Goal: Task Accomplishment & Management: Complete application form

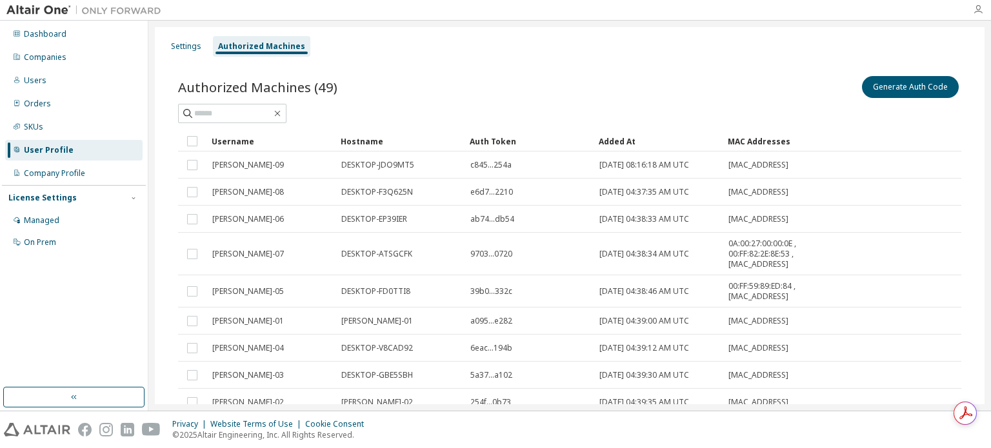
click at [981, 10] on icon "button" at bounding box center [978, 10] width 10 height 10
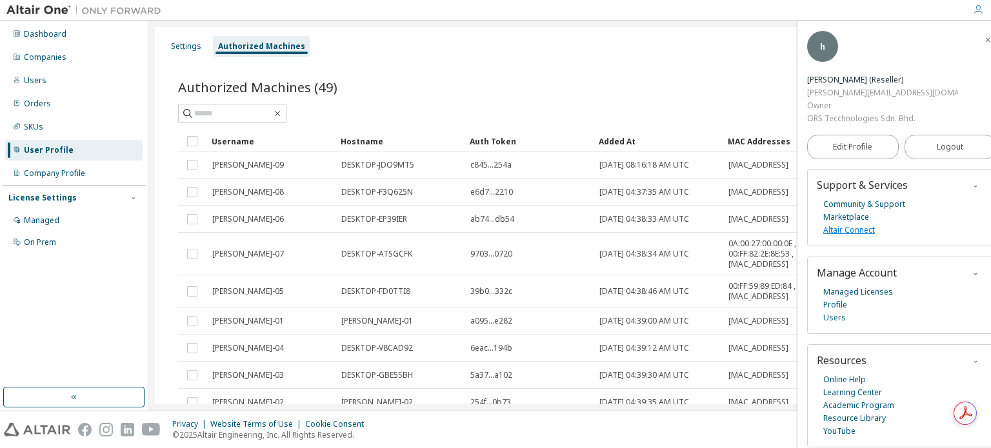
click at [847, 224] on link "Altair Connect" at bounding box center [849, 230] width 52 height 13
click at [984, 39] on icon "button" at bounding box center [988, 40] width 8 height 8
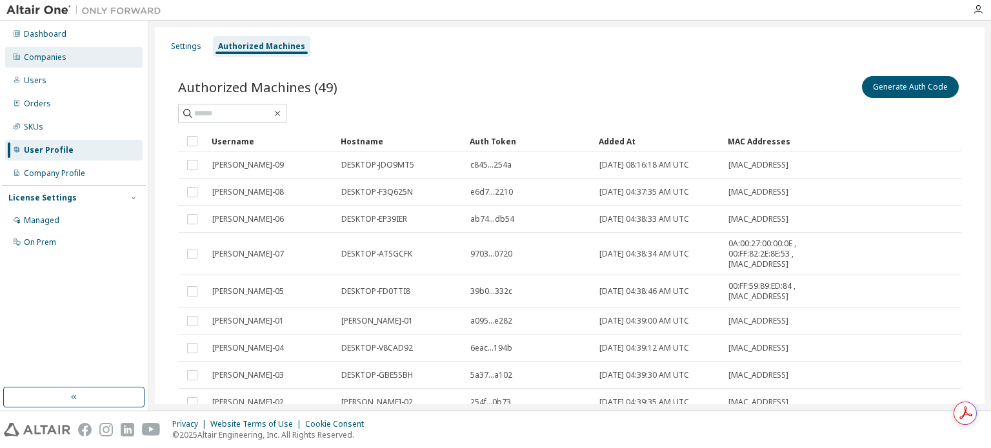
click at [55, 35] on div "Dashboard" at bounding box center [45, 34] width 43 height 10
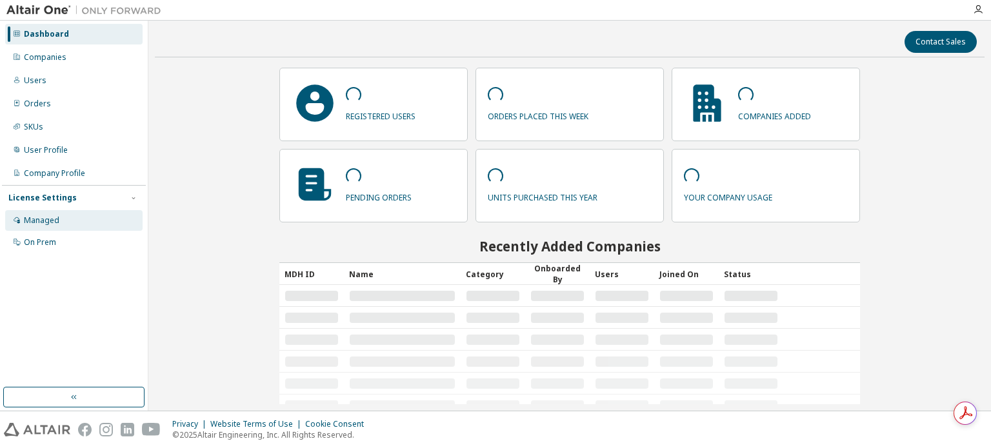
click at [48, 216] on div "Managed" at bounding box center [41, 221] width 35 height 10
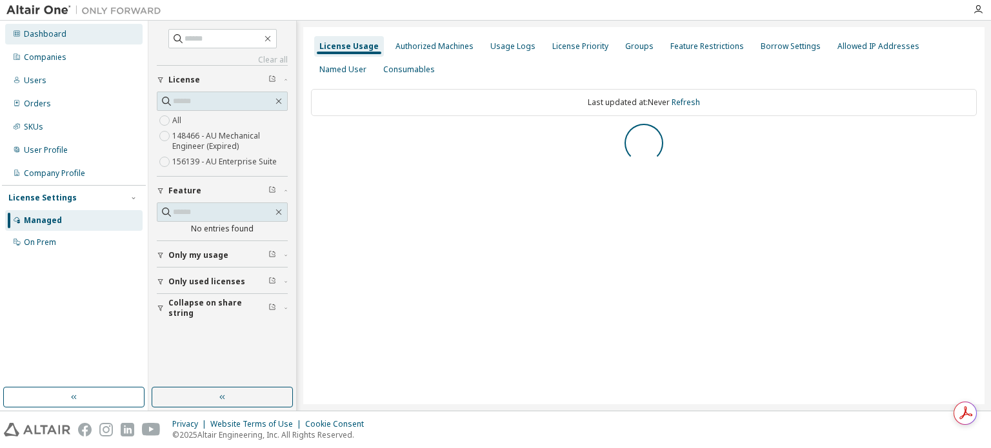
click at [36, 31] on div "Dashboard" at bounding box center [45, 34] width 43 height 10
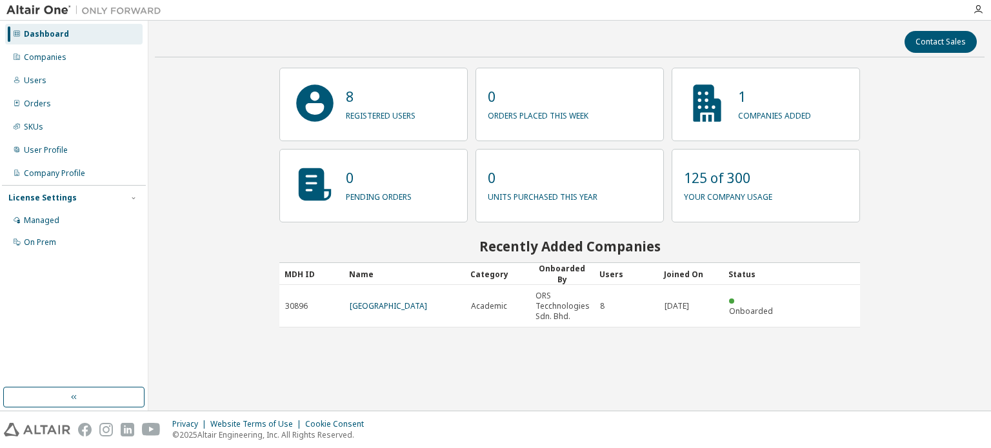
click at [705, 192] on p "your company usage" at bounding box center [728, 195] width 88 height 15
click at [41, 217] on div "Managed" at bounding box center [41, 221] width 35 height 10
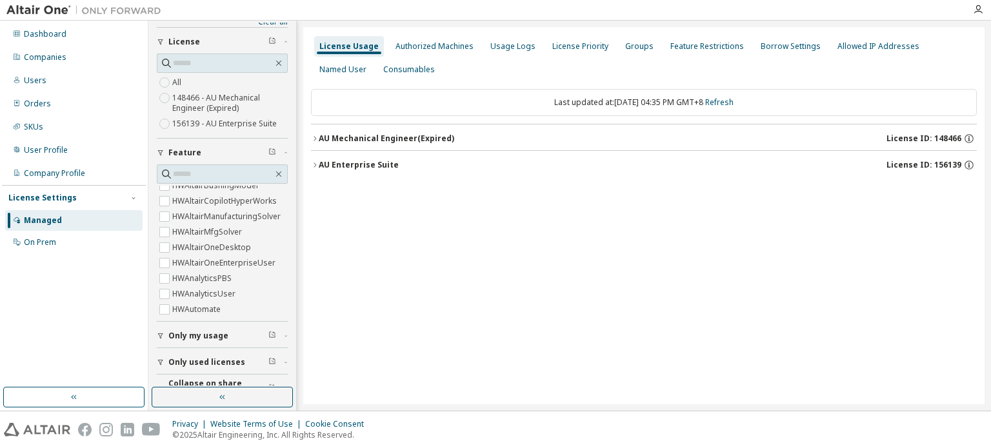
scroll to position [57, 0]
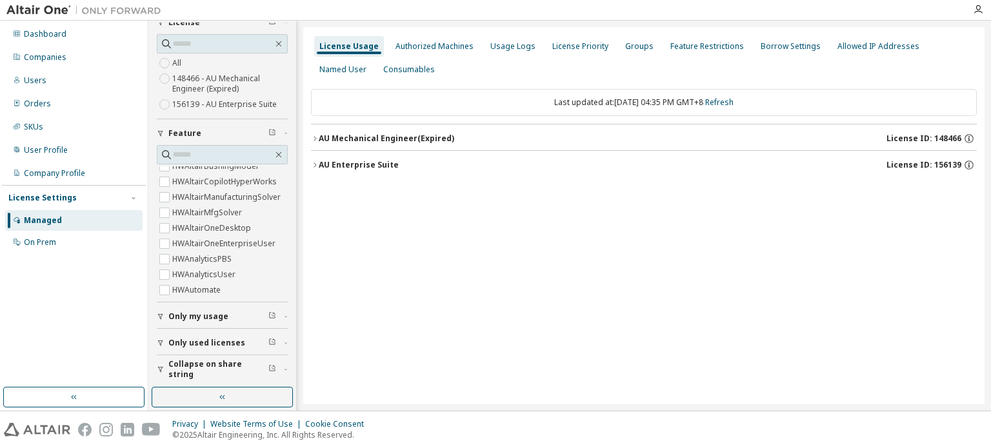
click at [282, 132] on icon "button" at bounding box center [286, 134] width 8 height 4
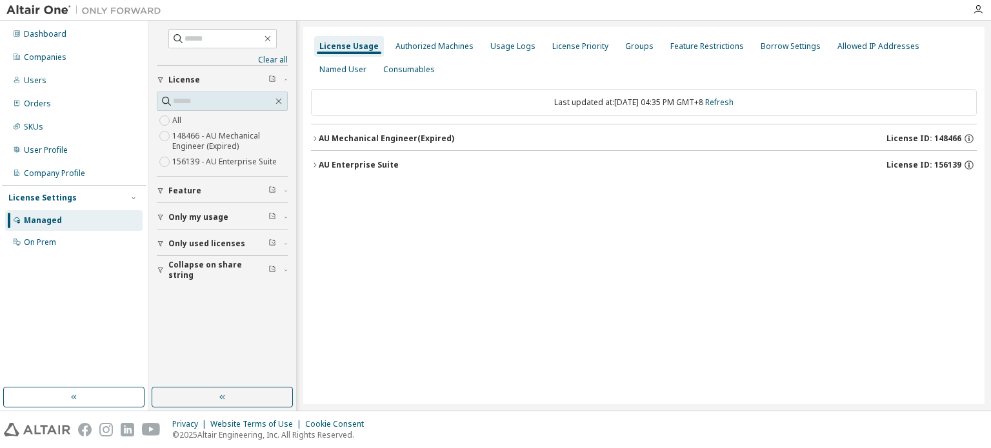
scroll to position [0, 0]
click at [163, 244] on icon "button" at bounding box center [161, 244] width 8 height 8
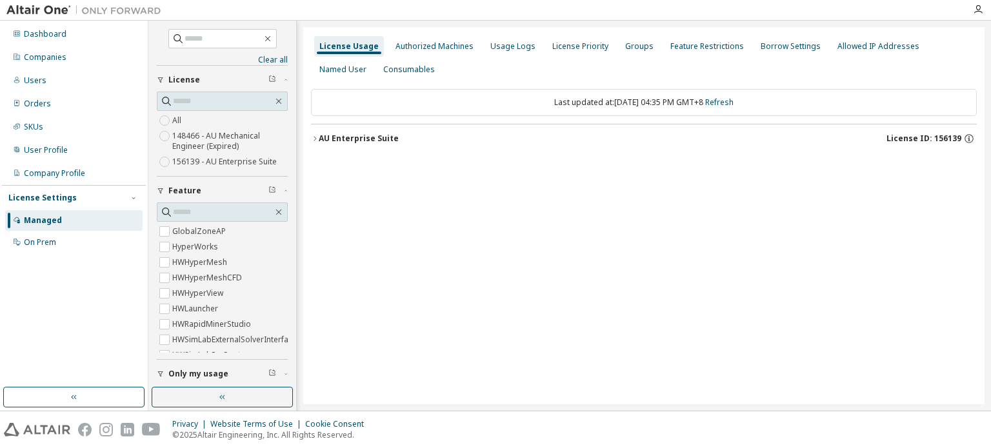
click at [330, 139] on div "AU Enterprise Suite" at bounding box center [359, 139] width 80 height 10
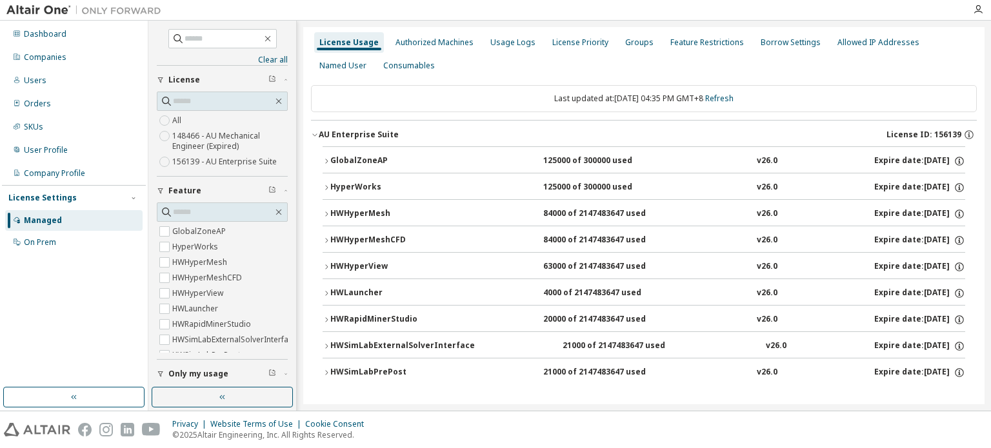
scroll to position [5, 0]
click at [325, 343] on icon "button" at bounding box center [327, 345] width 8 height 8
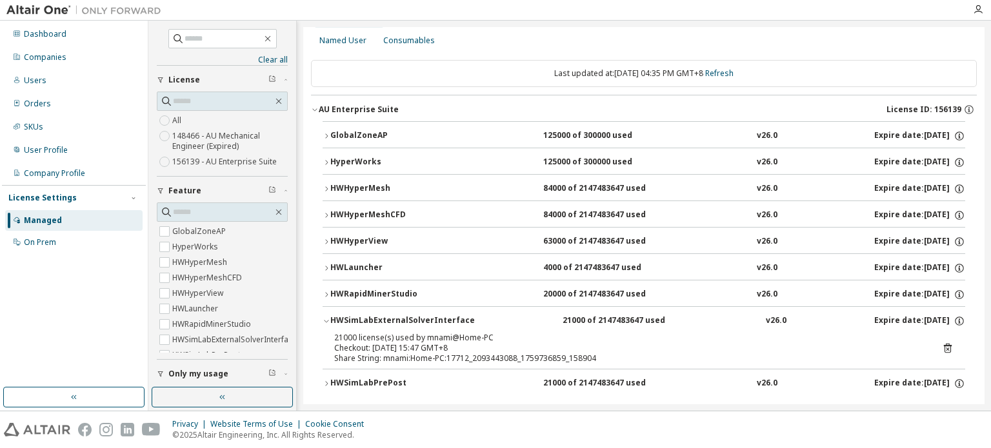
scroll to position [41, 0]
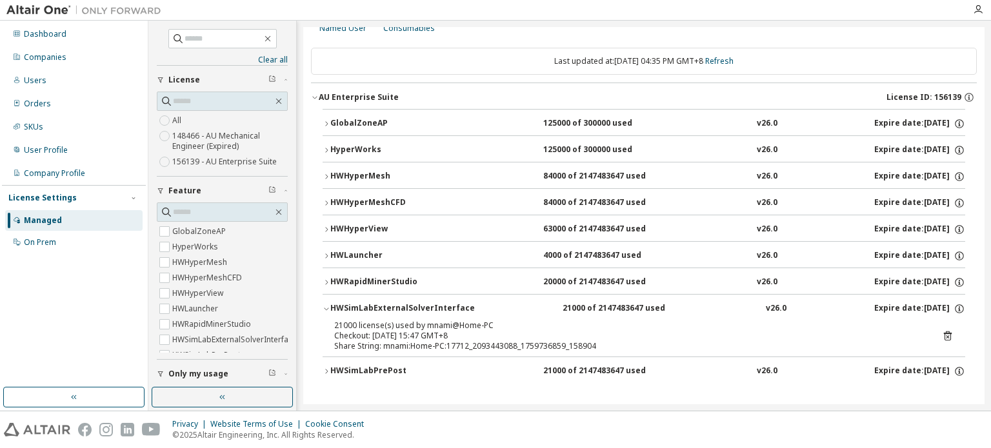
click at [327, 309] on icon "button" at bounding box center [327, 309] width 8 height 8
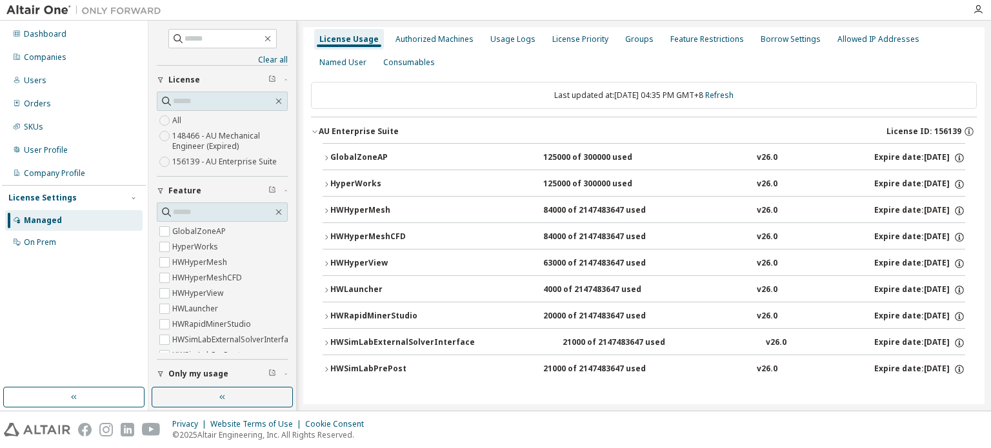
scroll to position [5, 0]
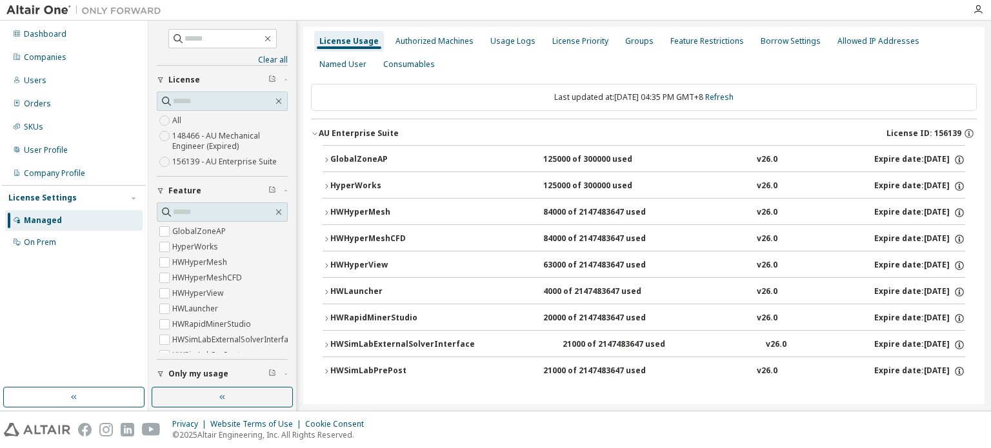
click at [328, 316] on icon "button" at bounding box center [327, 319] width 8 height 8
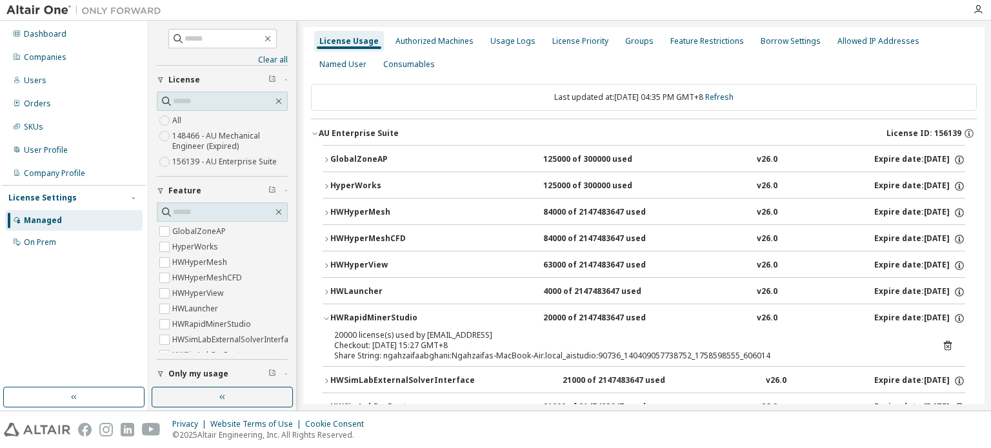
click at [328, 316] on icon "button" at bounding box center [327, 319] width 8 height 8
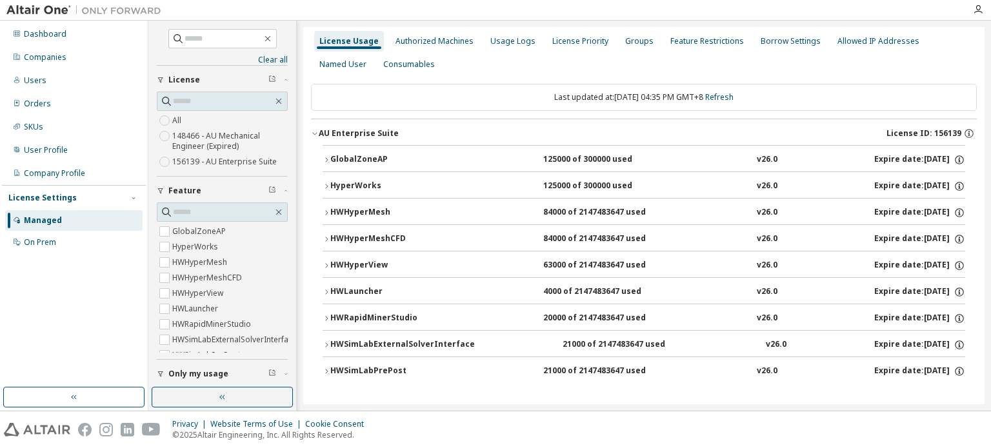
click at [328, 290] on icon "button" at bounding box center [327, 292] width 8 height 8
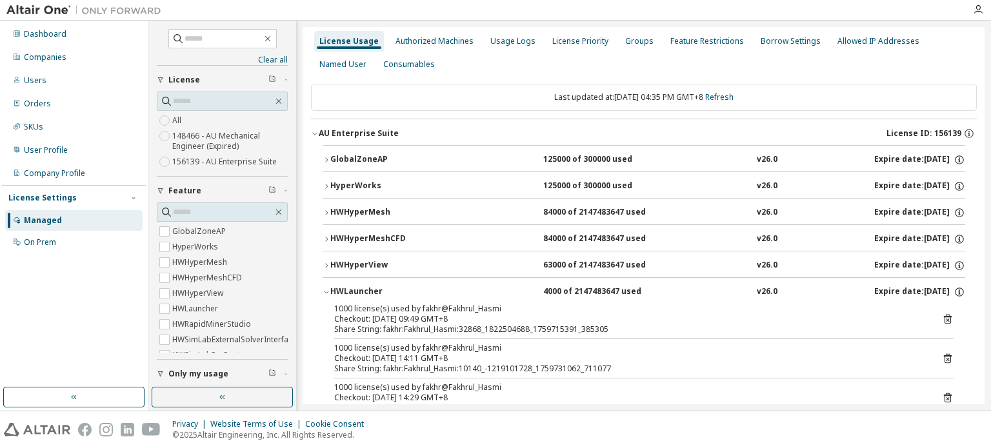
click at [328, 290] on icon "button" at bounding box center [327, 292] width 8 height 8
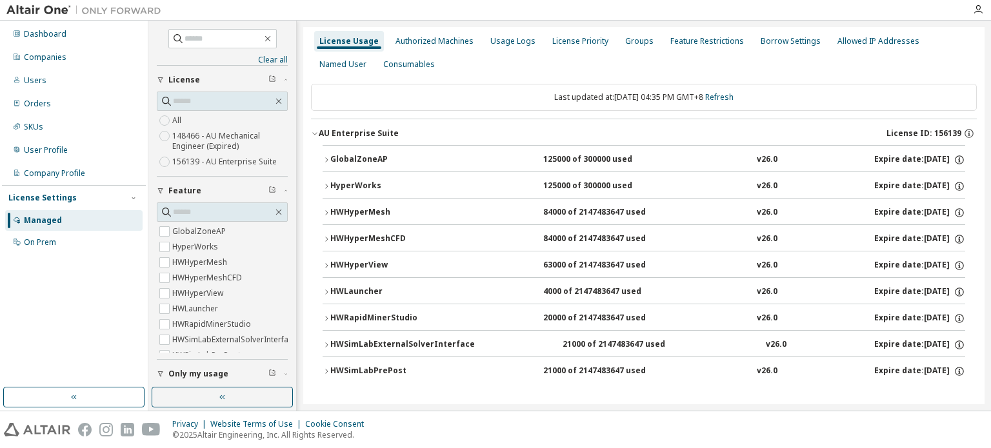
click at [326, 266] on icon "button" at bounding box center [327, 266] width 8 height 8
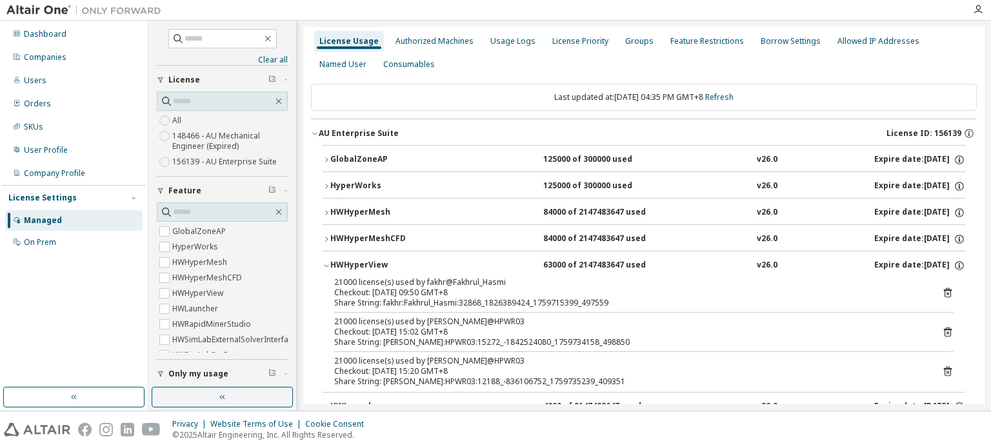
click at [326, 266] on icon "button" at bounding box center [327, 266] width 8 height 8
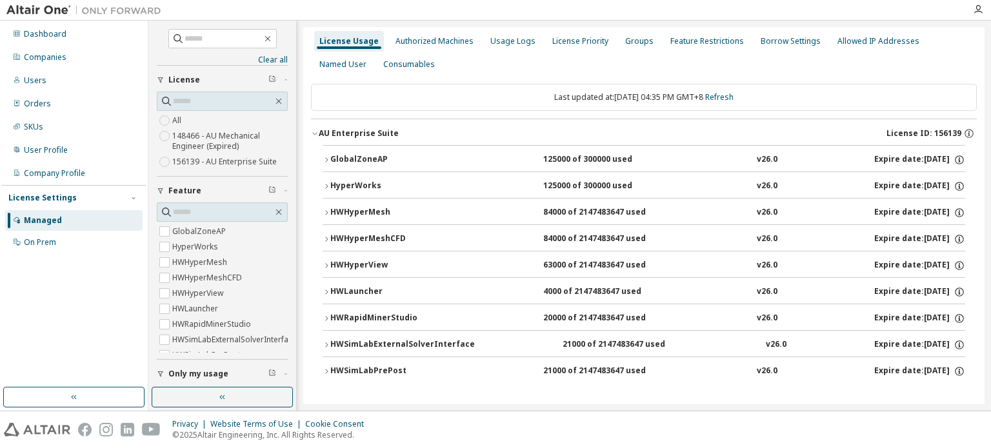
click at [326, 241] on icon "button" at bounding box center [327, 240] width 8 height 8
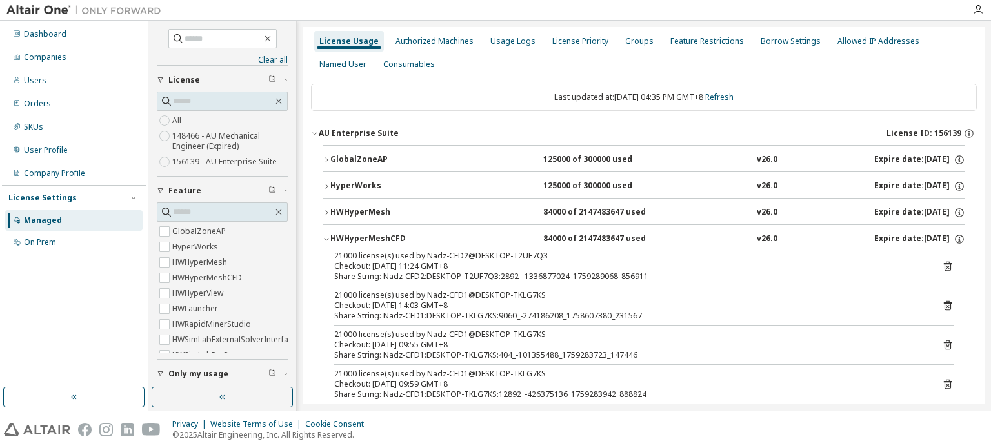
click at [326, 241] on icon "button" at bounding box center [327, 240] width 8 height 8
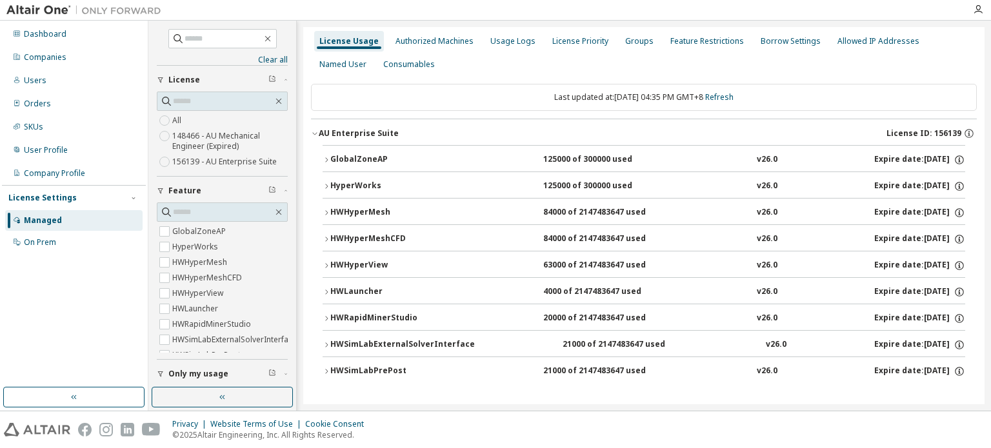
click at [328, 214] on icon "button" at bounding box center [327, 213] width 8 height 8
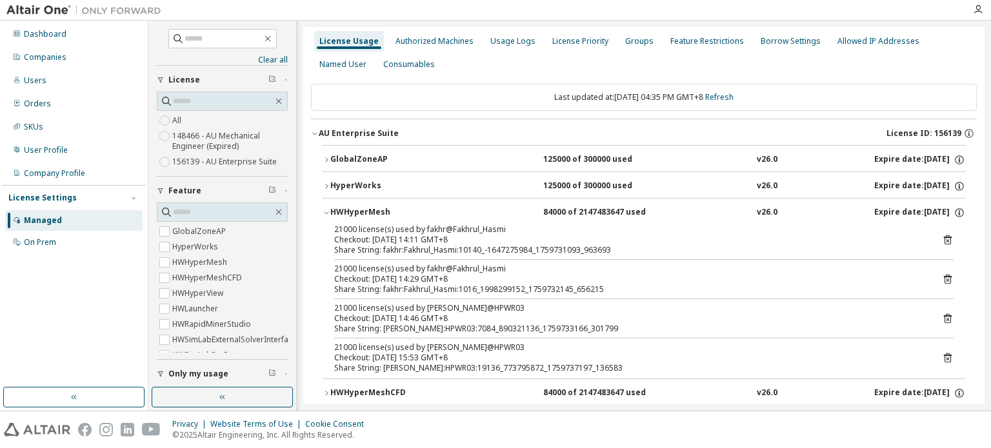
click at [328, 214] on icon "button" at bounding box center [327, 213] width 8 height 8
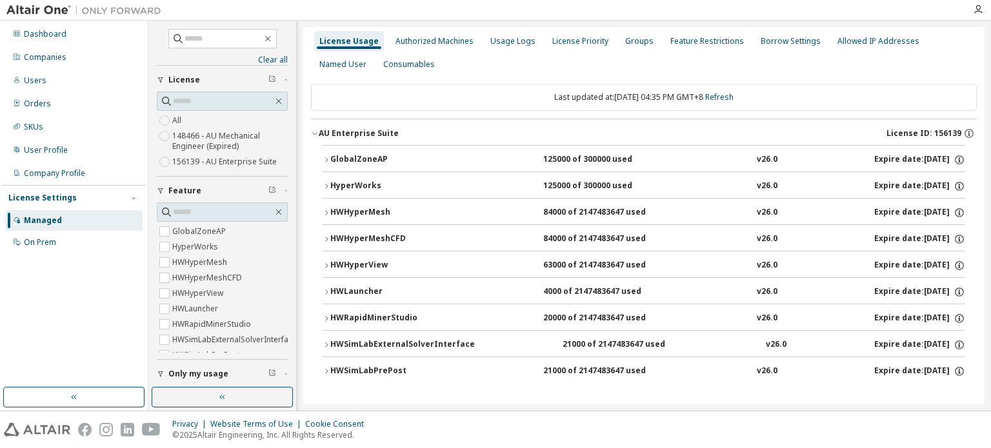
click at [330, 185] on div "HyperWorks" at bounding box center [388, 187] width 116 height 12
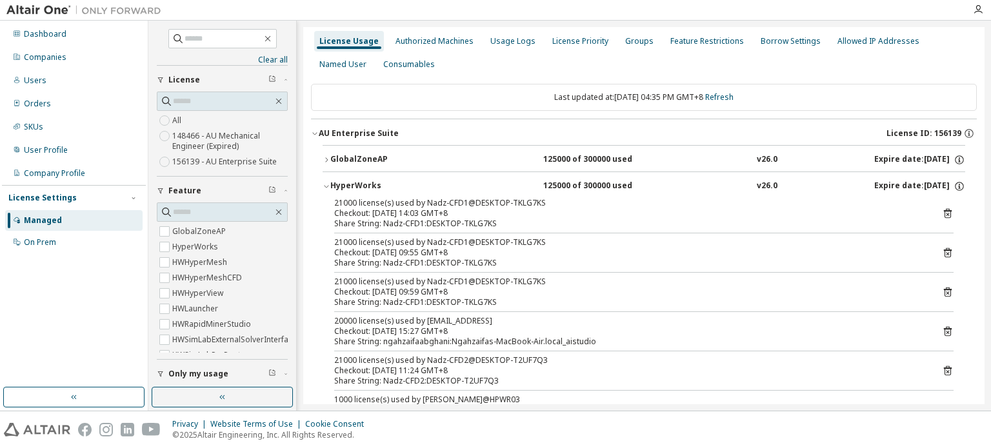
click at [330, 185] on div "HyperWorks" at bounding box center [388, 187] width 116 height 12
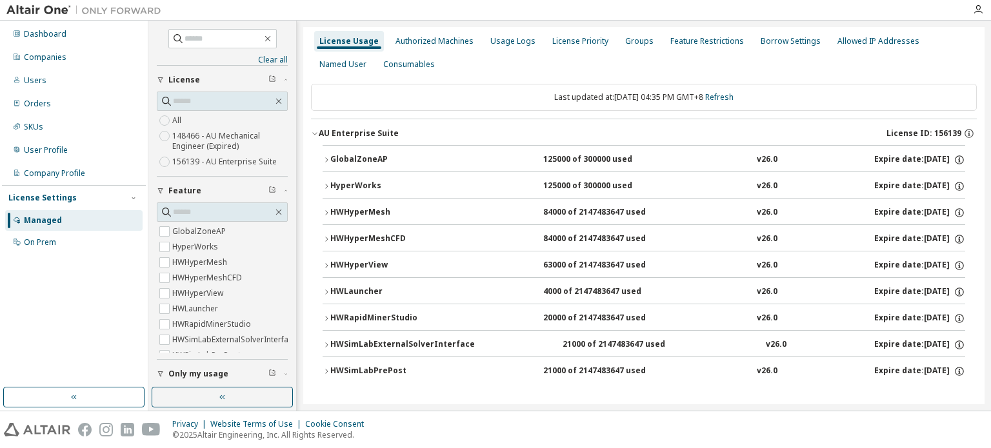
click at [330, 157] on icon "button" at bounding box center [327, 160] width 8 height 8
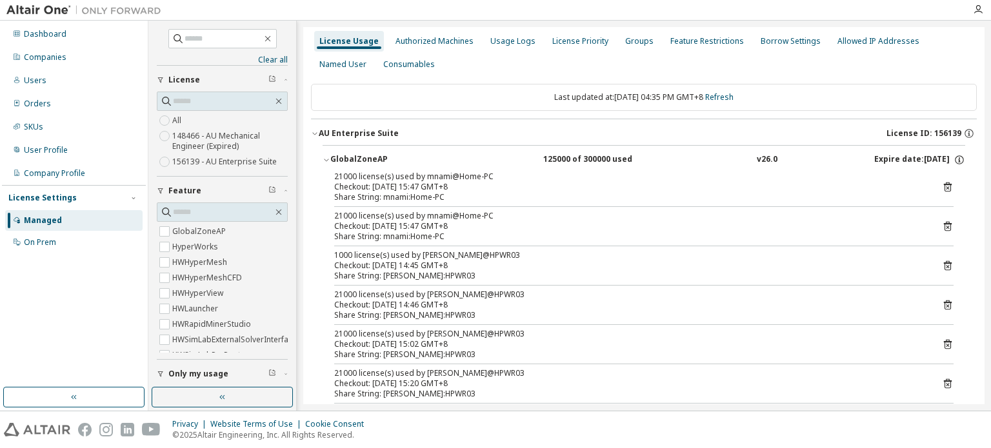
click at [330, 157] on icon "button" at bounding box center [327, 160] width 8 height 8
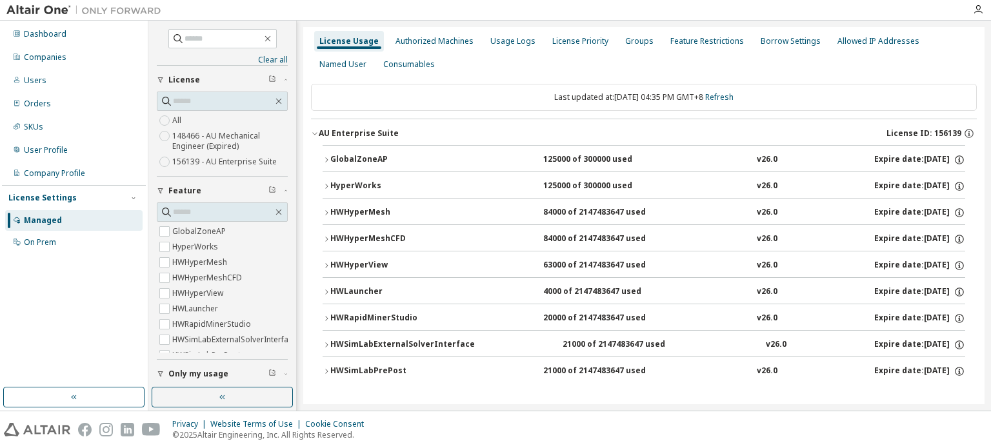
click at [945, 59] on div "License Usage Authorized Machines Usage Logs License Priority Groups Feature Re…" at bounding box center [644, 53] width 666 height 46
click at [978, 12] on icon "button" at bounding box center [978, 10] width 10 height 10
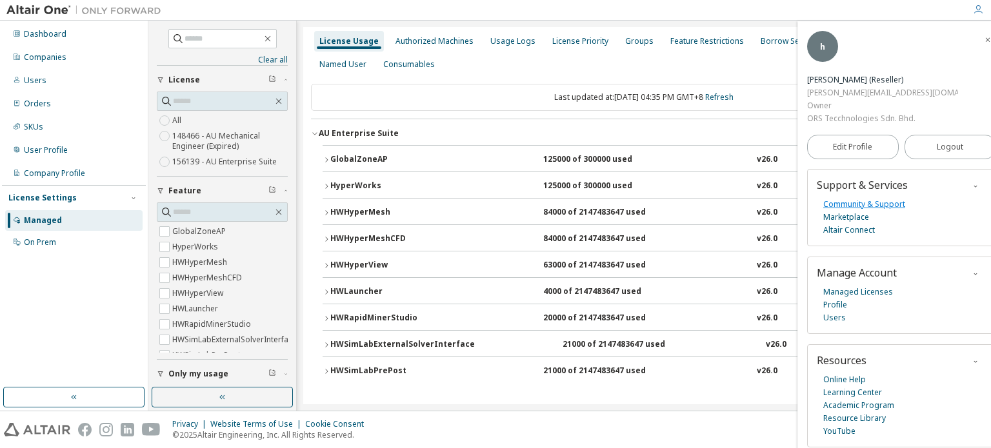
click at [882, 198] on link "Community & Support" at bounding box center [864, 204] width 82 height 13
click at [46, 11] on img at bounding box center [86, 10] width 161 height 13
click at [834, 299] on link "Profile" at bounding box center [835, 305] width 24 height 13
click at [28, 33] on div "Dashboard" at bounding box center [45, 34] width 43 height 10
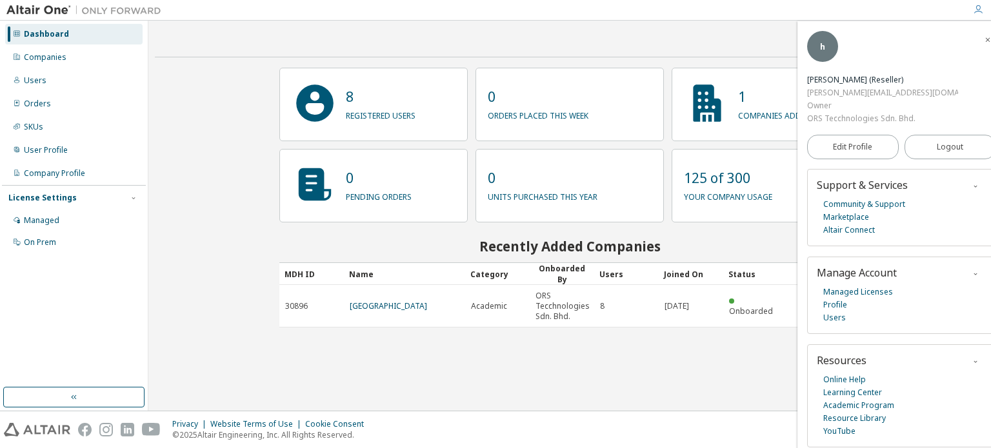
click at [984, 38] on icon "button" at bounding box center [988, 40] width 8 height 8
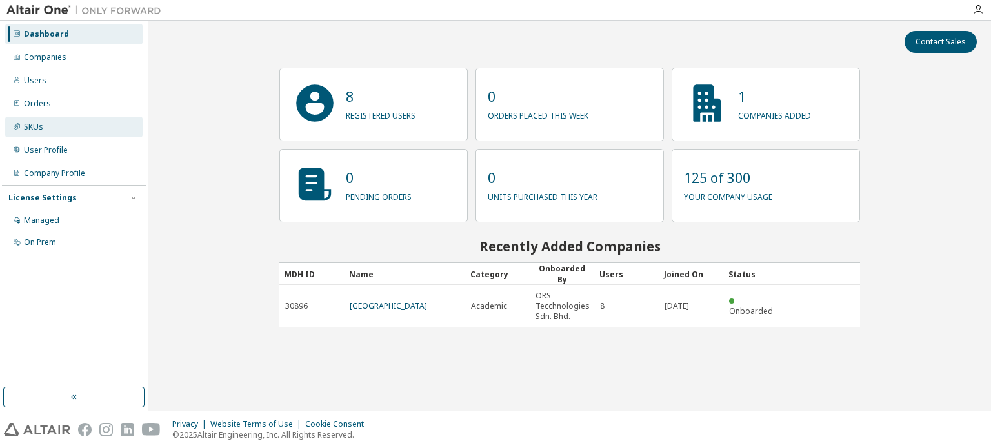
click at [36, 130] on div "SKUs" at bounding box center [33, 127] width 19 height 10
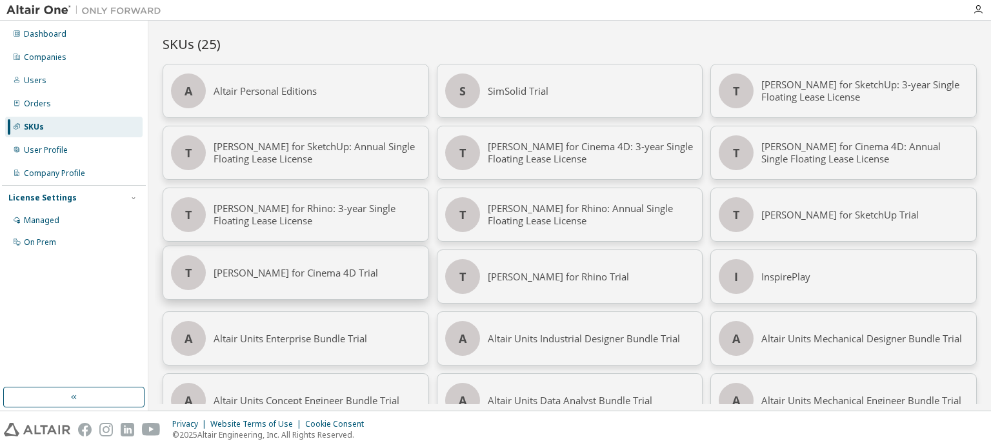
scroll to position [216, 0]
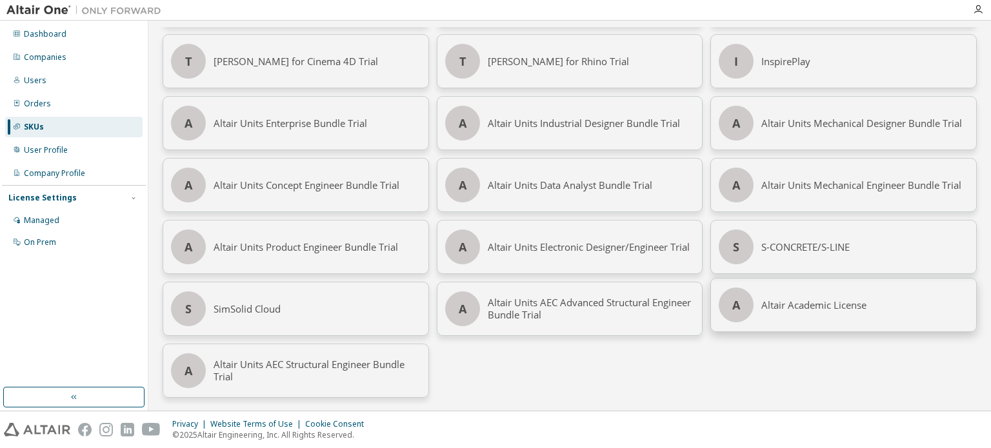
click at [838, 300] on div "Altair Academic License" at bounding box center [864, 305] width 207 height 53
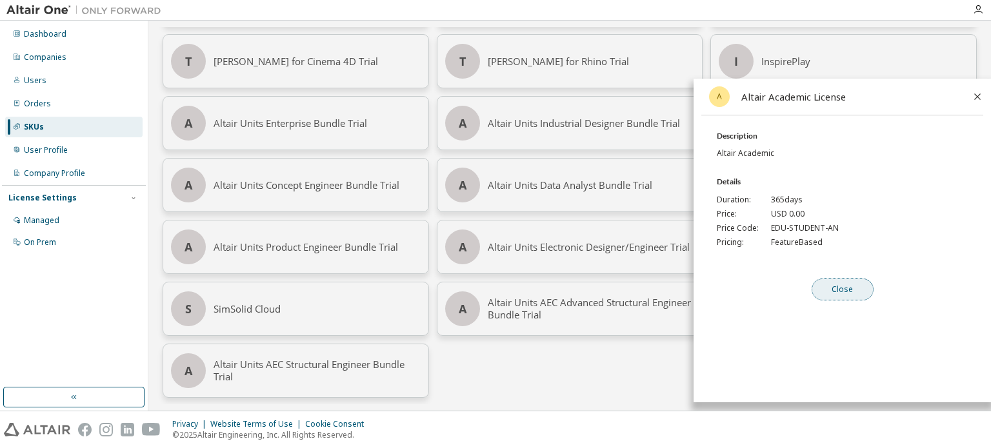
click at [847, 299] on button "Close" at bounding box center [843, 290] width 62 height 22
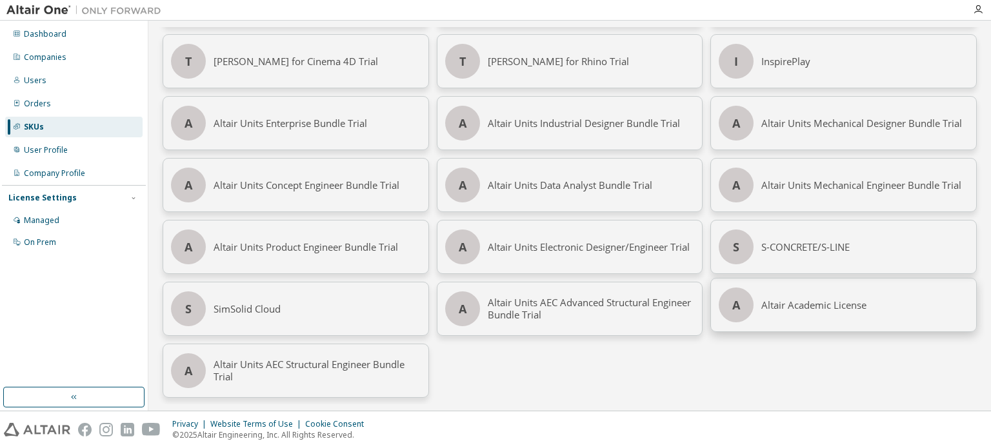
click at [823, 305] on div "Altair Academic License" at bounding box center [864, 305] width 207 height 53
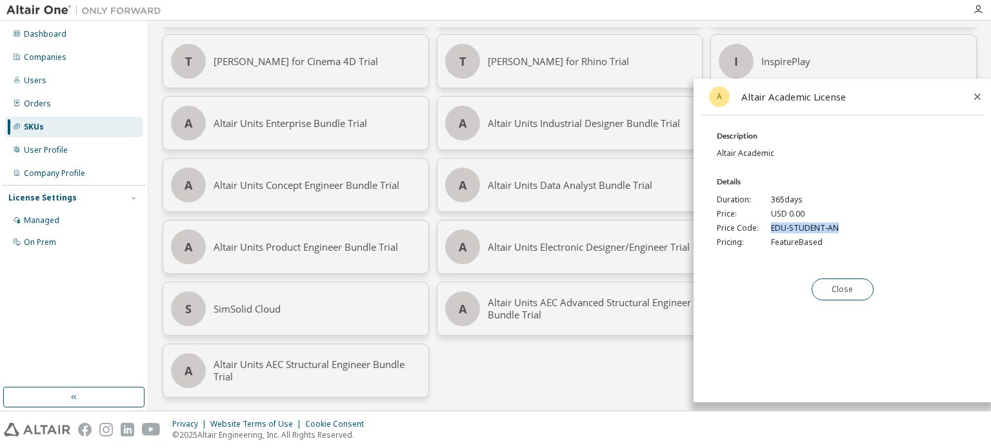
drag, startPoint x: 772, startPoint y: 225, endPoint x: 853, endPoint y: 225, distance: 81.3
click at [853, 225] on div "Price Code: EDU-STUDENT-AN" at bounding box center [850, 228] width 266 height 10
copy span "EDU-STUDENT-AN"
click at [39, 102] on div "Orders" at bounding box center [37, 104] width 27 height 10
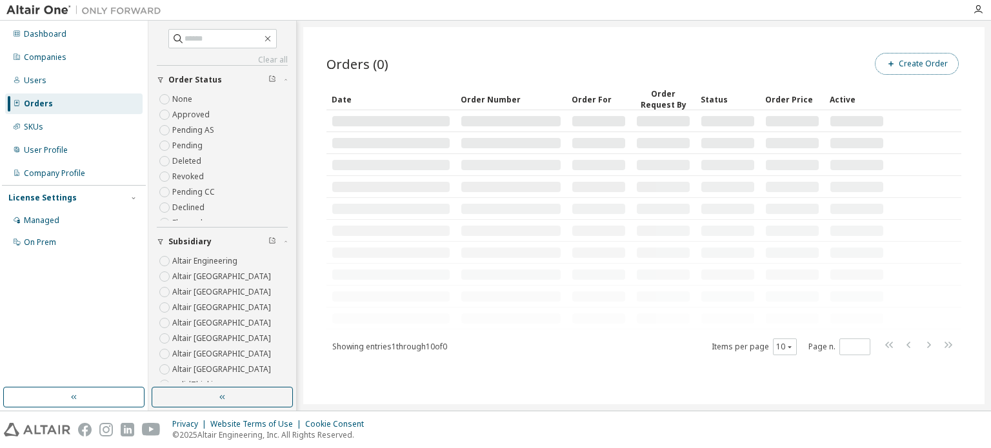
click at [901, 68] on button "Create Order" at bounding box center [917, 64] width 84 height 22
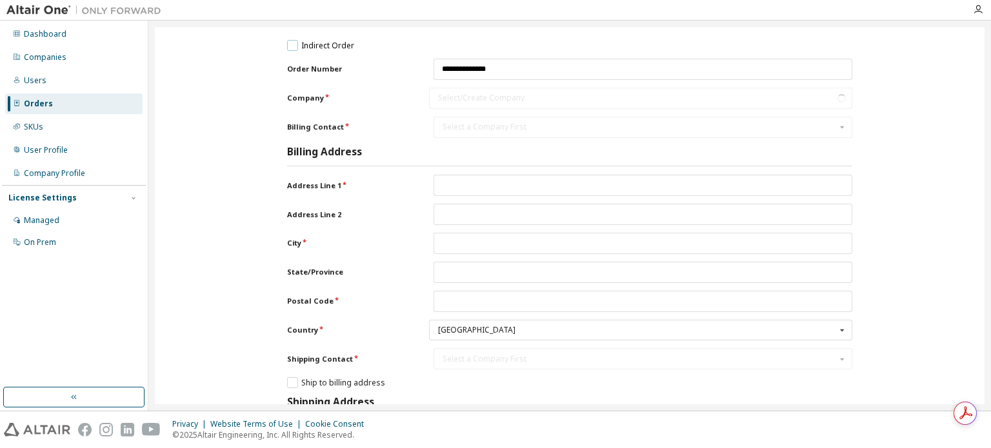
click at [292, 46] on label "Indirect Order" at bounding box center [320, 45] width 67 height 11
click at [836, 94] on icon "Company" at bounding box center [842, 98] width 16 height 20
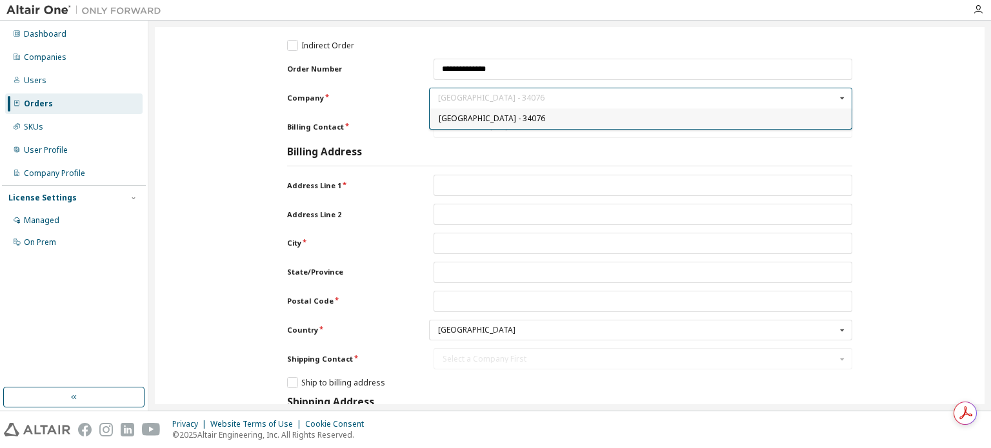
click at [836, 94] on icon "Company" at bounding box center [842, 98] width 16 height 20
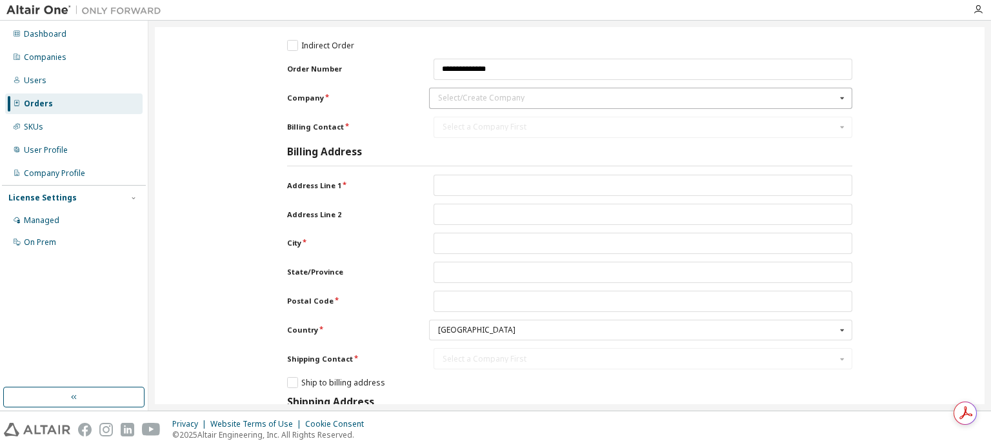
click at [759, 96] on div "Select/Create Company" at bounding box center [637, 98] width 398 height 8
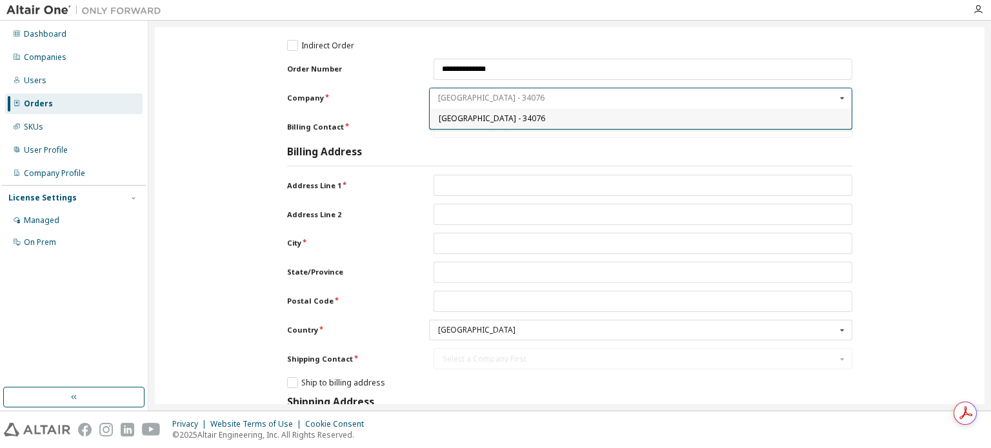
click at [759, 96] on input "Company" at bounding box center [641, 98] width 422 height 20
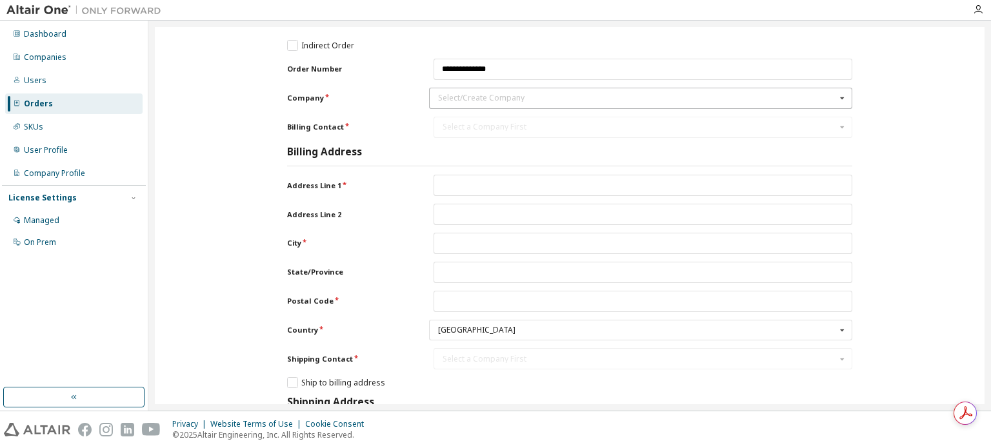
click at [716, 72] on div "**********" at bounding box center [643, 69] width 419 height 21
click at [35, 57] on div "Companies" at bounding box center [45, 57] width 43 height 10
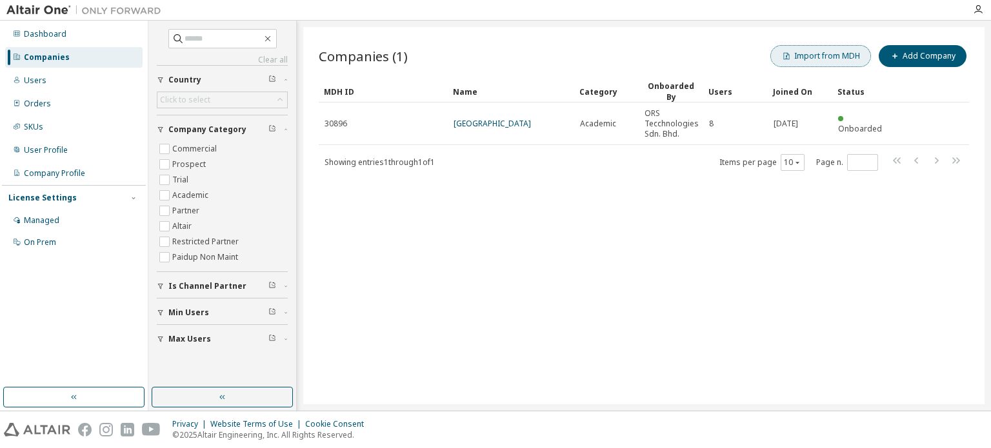
click at [815, 55] on button "Import from MDH" at bounding box center [820, 56] width 101 height 22
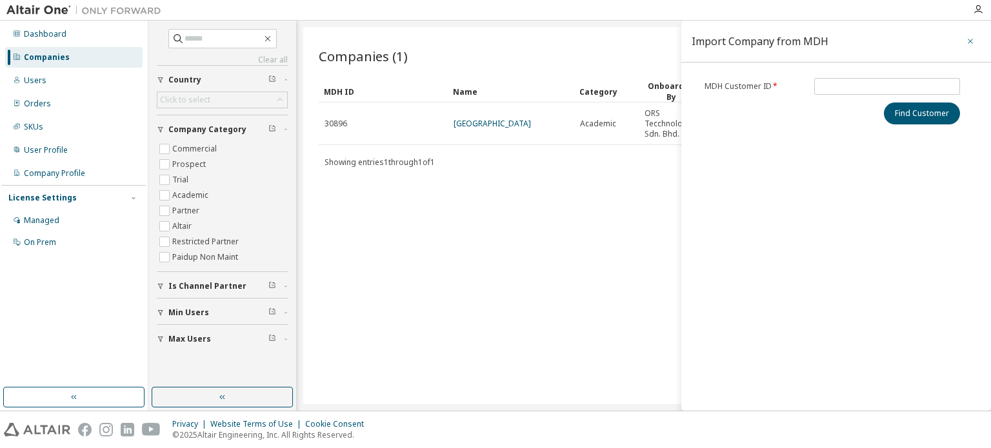
click at [968, 41] on icon "button" at bounding box center [970, 41] width 9 height 10
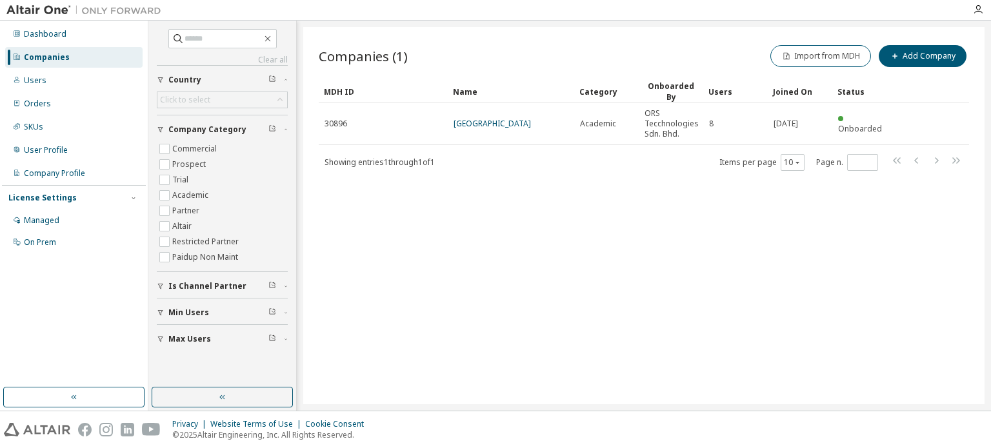
click at [54, 55] on div "Companies" at bounding box center [47, 57] width 46 height 10
click at [35, 89] on div "Users" at bounding box center [73, 80] width 137 height 21
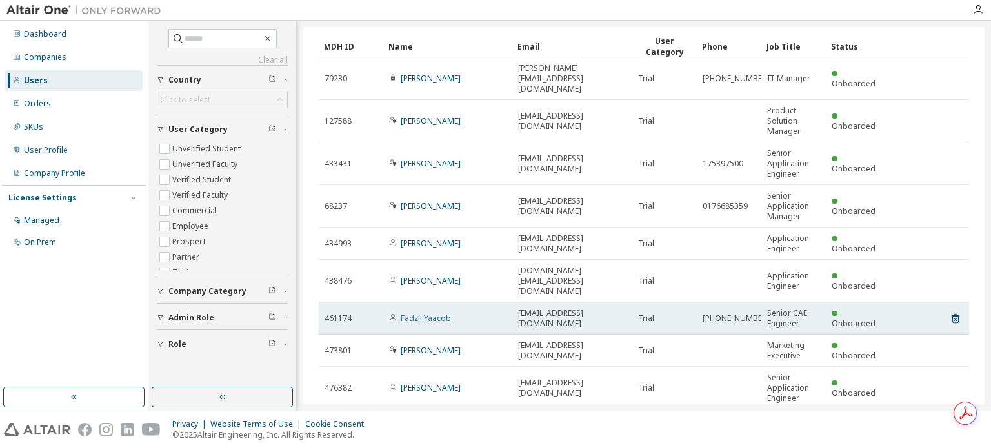
scroll to position [109, 0]
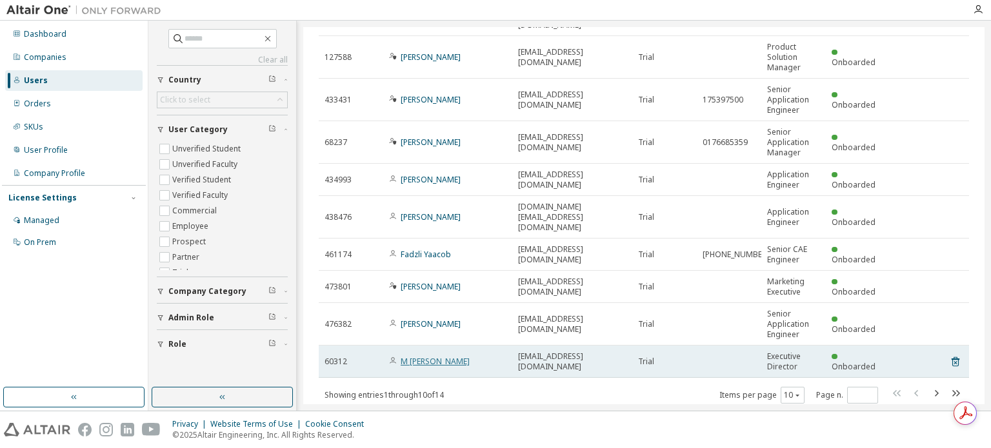
click at [421, 356] on link "M yogeswaran" at bounding box center [435, 361] width 69 height 11
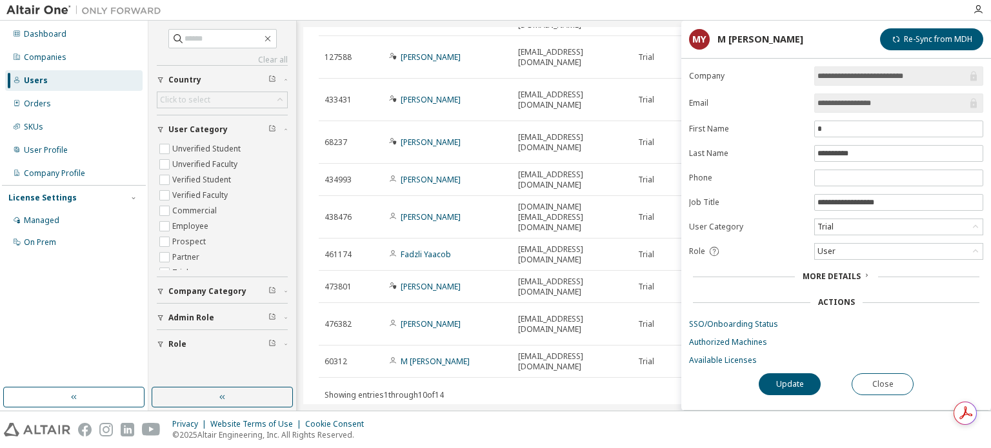
click at [501, 403] on div "Users (14) Import From CSV Export To CSV Add User Clear Load Save Save As Field…" at bounding box center [643, 215] width 681 height 377
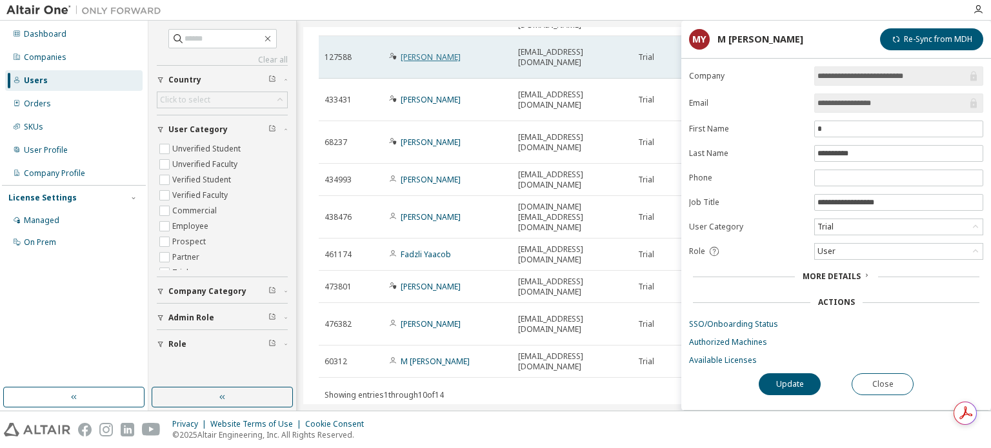
click at [431, 52] on link "ahmad syafiq ahmad iqbal" at bounding box center [431, 57] width 60 height 11
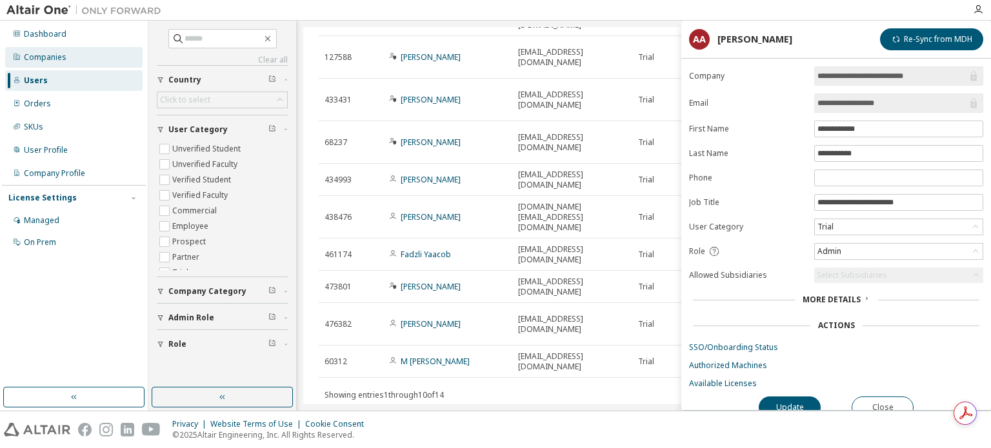
click at [39, 59] on div "Companies" at bounding box center [45, 57] width 43 height 10
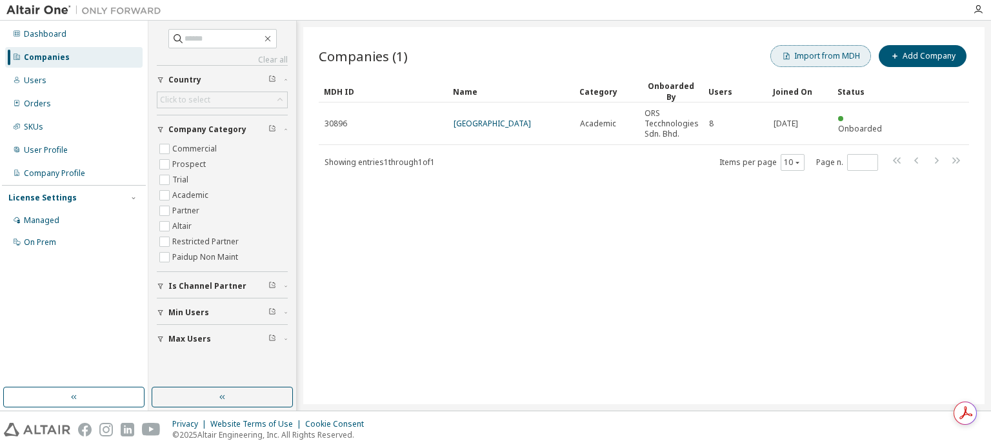
click at [810, 61] on button "Import from MDH" at bounding box center [820, 56] width 101 height 22
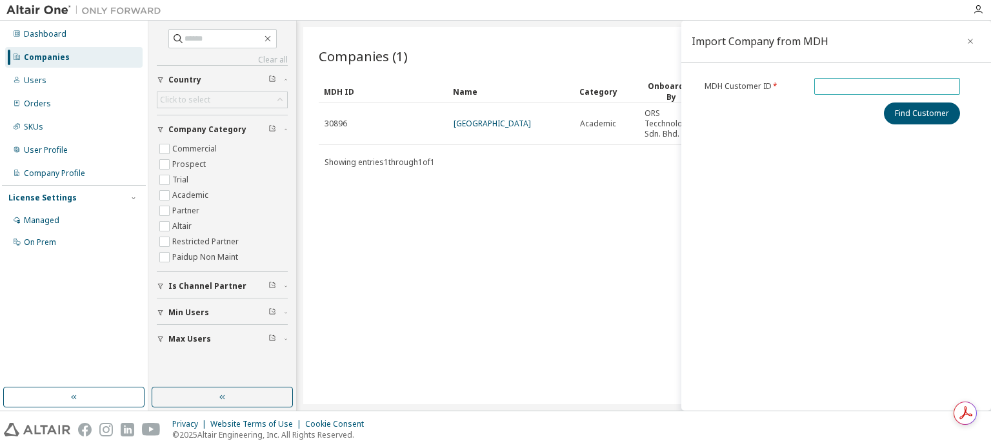
click at [845, 92] on span at bounding box center [887, 86] width 146 height 17
click at [845, 88] on input "text" at bounding box center [887, 86] width 139 height 10
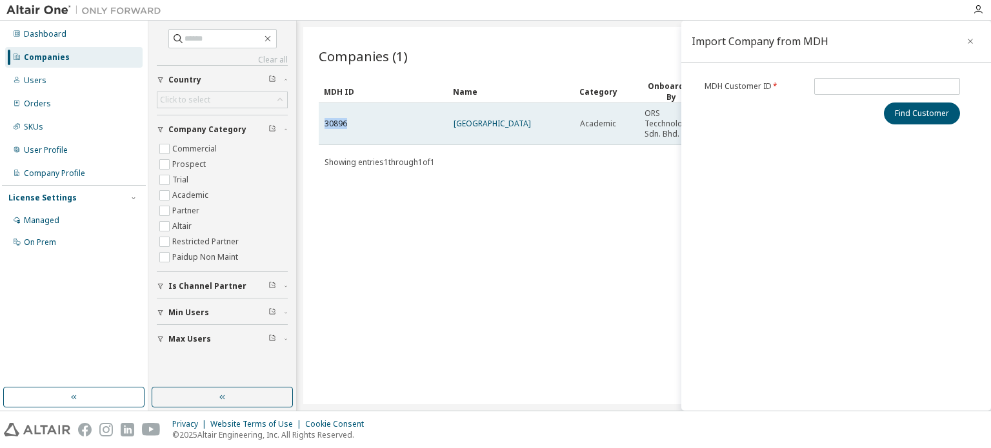
drag, startPoint x: 345, startPoint y: 124, endPoint x: 323, endPoint y: 126, distance: 22.7
click at [323, 126] on td "30896" at bounding box center [383, 124] width 129 height 43
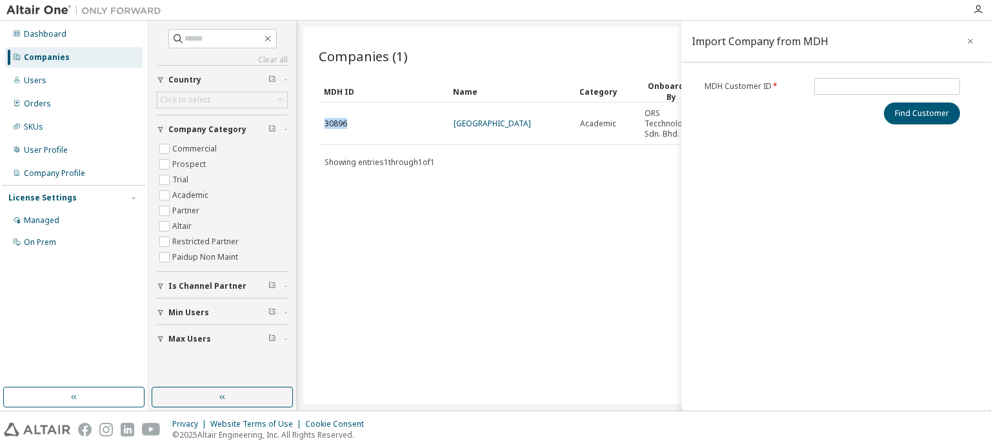
copy span "30896"
click at [868, 85] on input "text" at bounding box center [887, 86] width 139 height 10
paste input "*****"
type input "*****"
click at [921, 101] on div "MDH Customer ID * ***** Find Customer" at bounding box center [832, 101] width 271 height 46
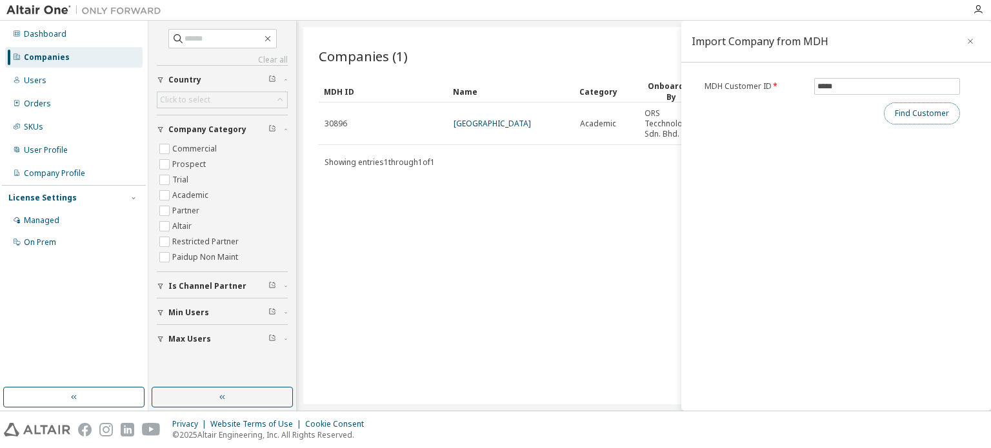
click at [918, 107] on button "Find Customer" at bounding box center [922, 114] width 76 height 22
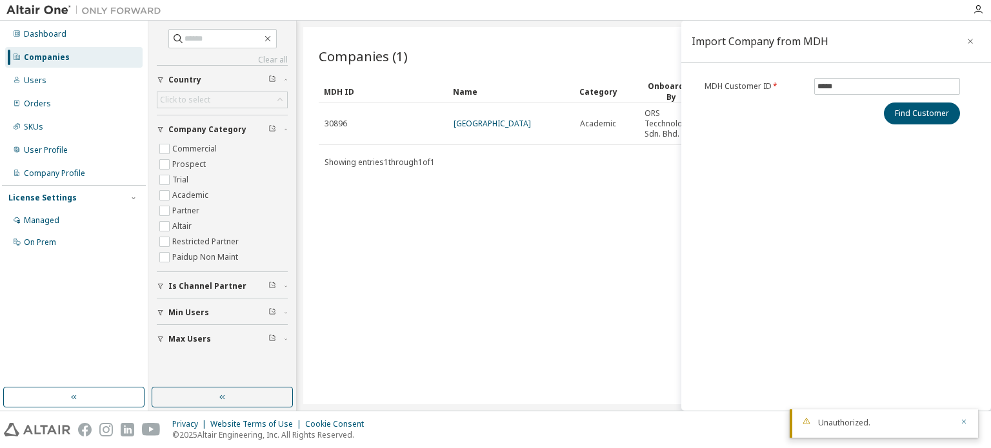
click at [965, 423] on icon "button" at bounding box center [964, 422] width 5 height 5
click at [973, 35] on button "button" at bounding box center [970, 41] width 21 height 21
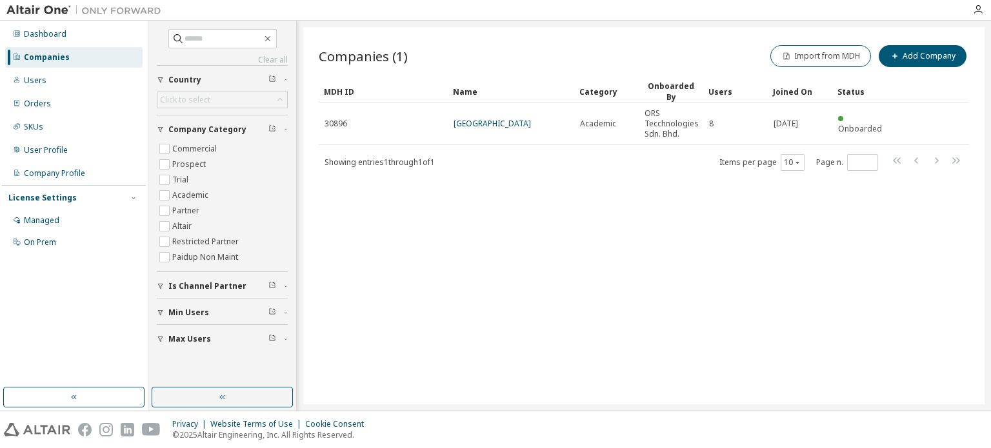
click at [576, 285] on div "Companies (1) Import from MDH Add Company Clear Load Save Save As Field Operato…" at bounding box center [643, 215] width 681 height 377
click at [45, 57] on div "Companies" at bounding box center [47, 57] width 46 height 10
click at [24, 79] on div "Users" at bounding box center [35, 80] width 23 height 10
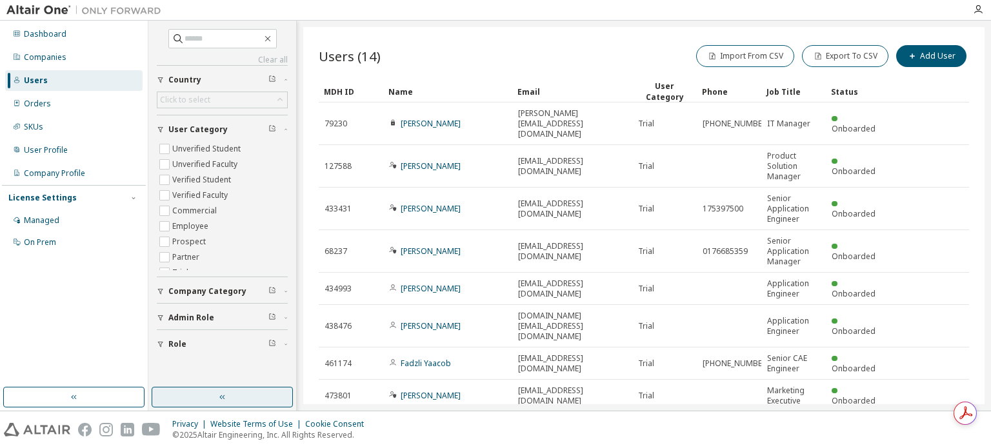
click at [188, 396] on button "button" at bounding box center [222, 397] width 141 height 21
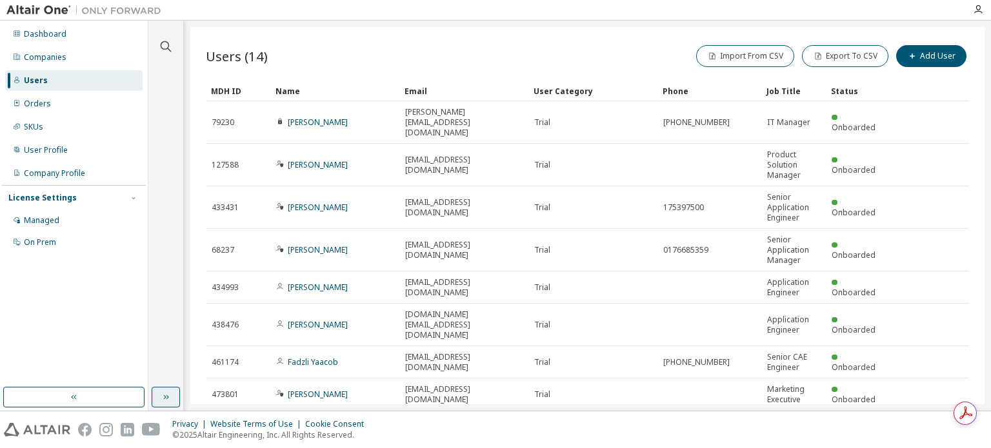
click at [166, 397] on icon "button" at bounding box center [166, 397] width 10 height 10
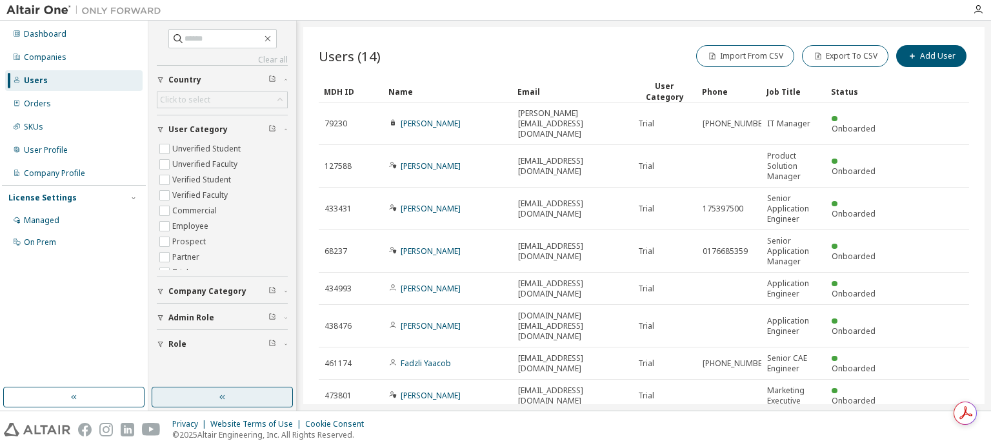
click at [972, 11] on div at bounding box center [978, 10] width 26 height 10
click at [976, 10] on icon "button" at bounding box center [978, 10] width 10 height 10
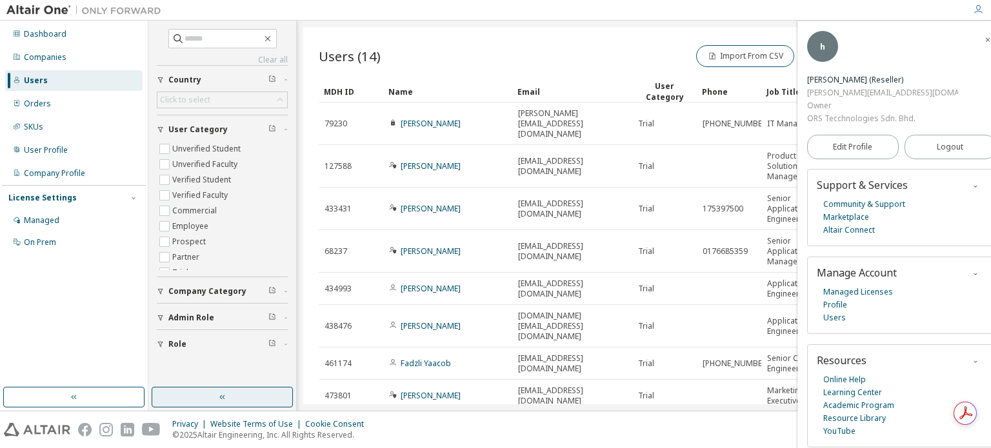
click at [756, 8] on div at bounding box center [567, 10] width 798 height 20
click at [975, 414] on icon at bounding box center [965, 413] width 21 height 21
click at [856, 142] on span "Edit Profile" at bounding box center [852, 147] width 39 height 10
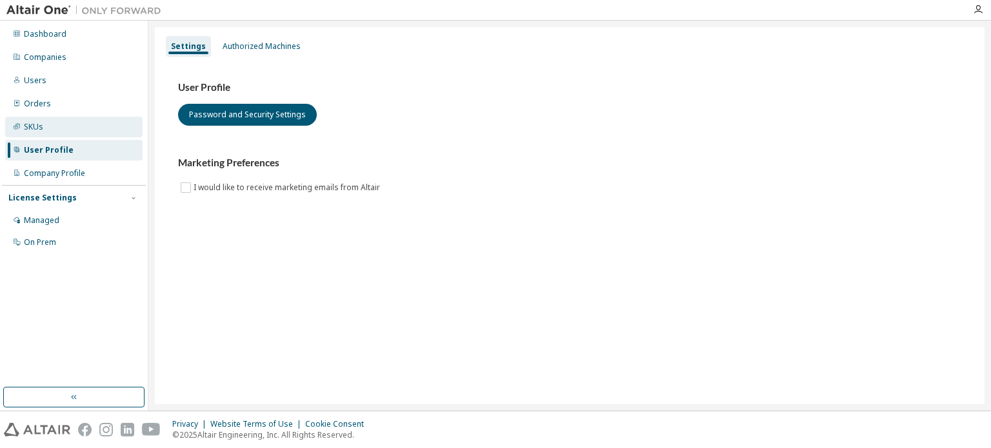
click at [37, 122] on div "SKUs" at bounding box center [33, 127] width 19 height 10
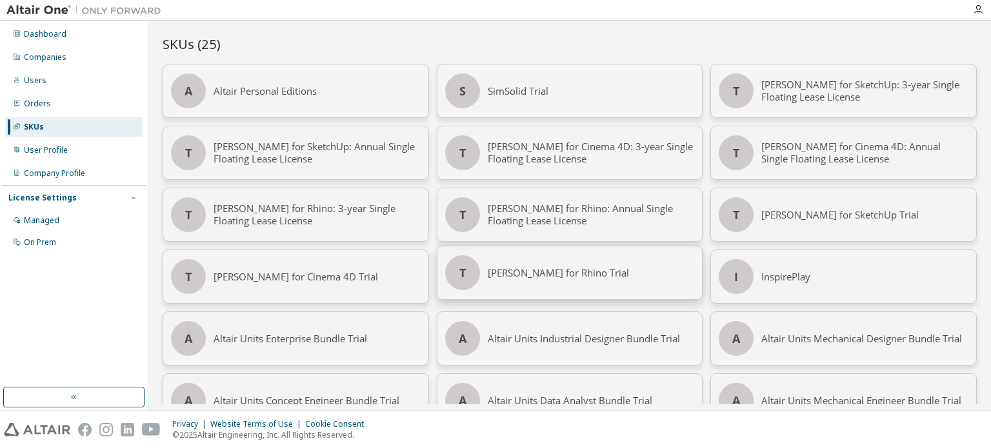
scroll to position [216, 0]
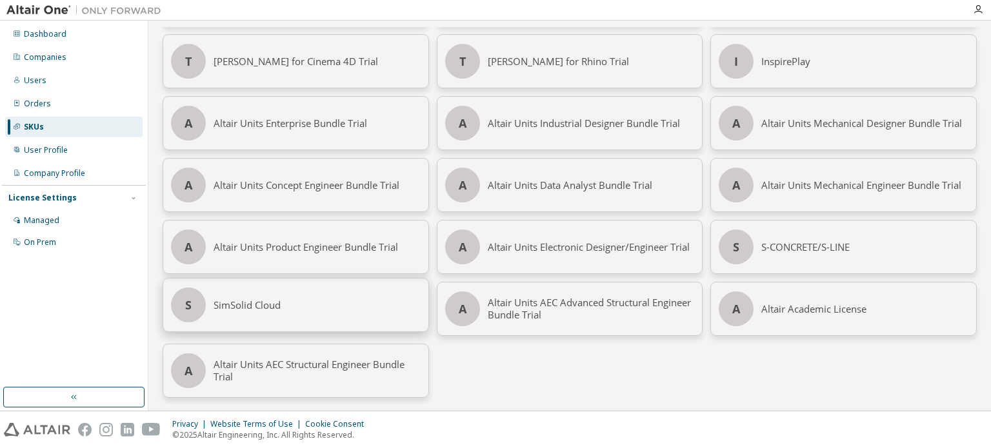
click at [314, 315] on div "SimSolid Cloud" at bounding box center [317, 305] width 207 height 53
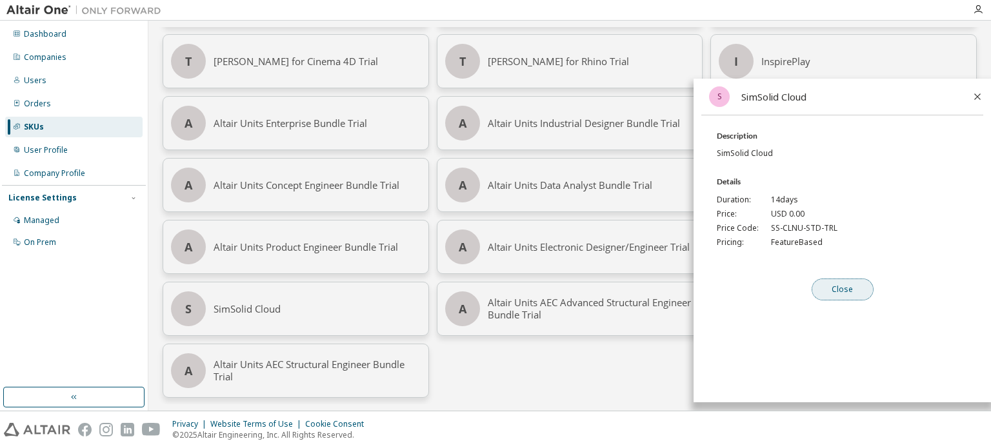
click at [858, 290] on button "Close" at bounding box center [843, 290] width 62 height 22
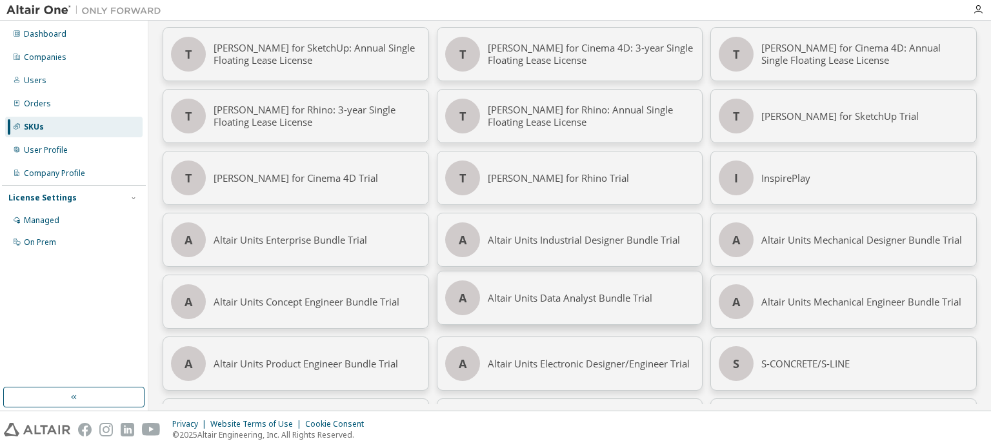
scroll to position [22, 0]
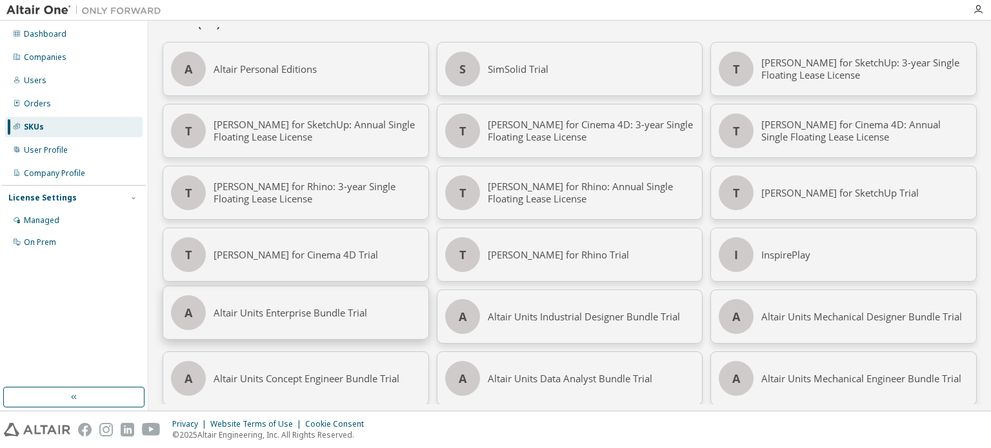
click at [336, 316] on div "Altair Units Enterprise Bundle Trial" at bounding box center [317, 312] width 207 height 53
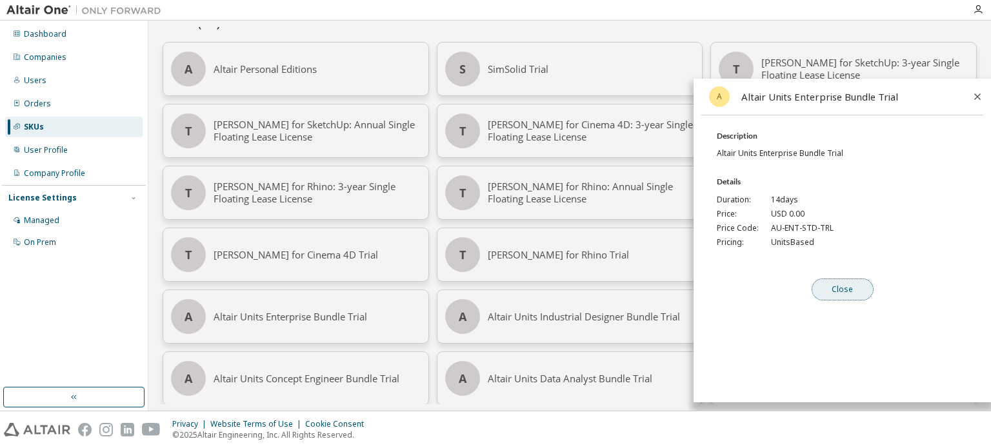
click at [825, 294] on button "Close" at bounding box center [843, 290] width 62 height 22
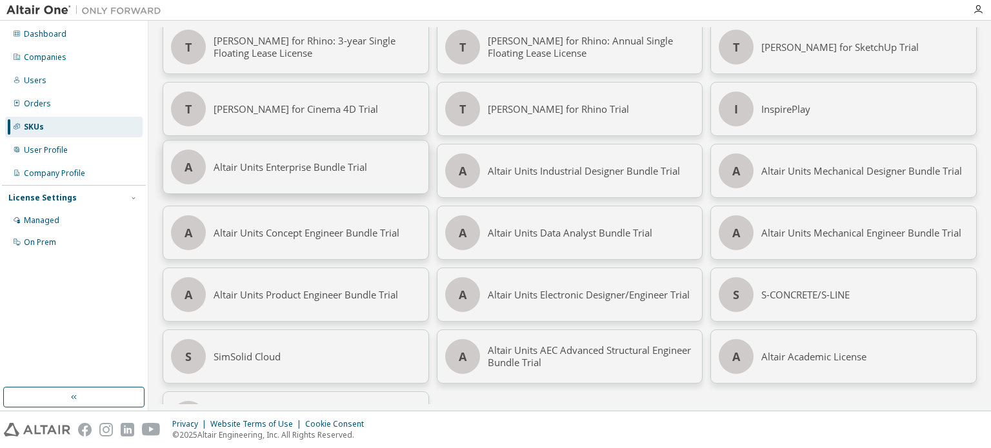
scroll to position [216, 0]
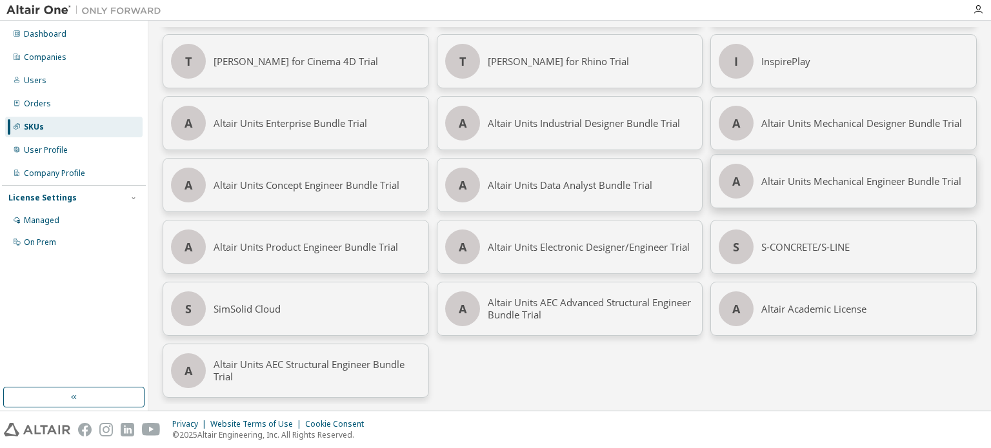
click at [854, 180] on div "Altair Units Mechanical Engineer Bundle Trial" at bounding box center [864, 181] width 207 height 53
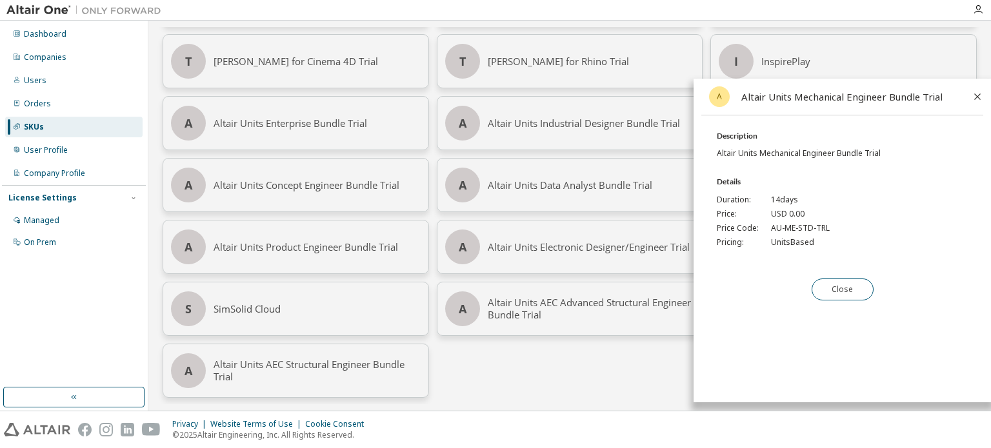
click at [786, 227] on span "AU-ME-STD-TRL" at bounding box center [800, 228] width 59 height 10
click at [973, 93] on icon at bounding box center [978, 97] width 12 height 12
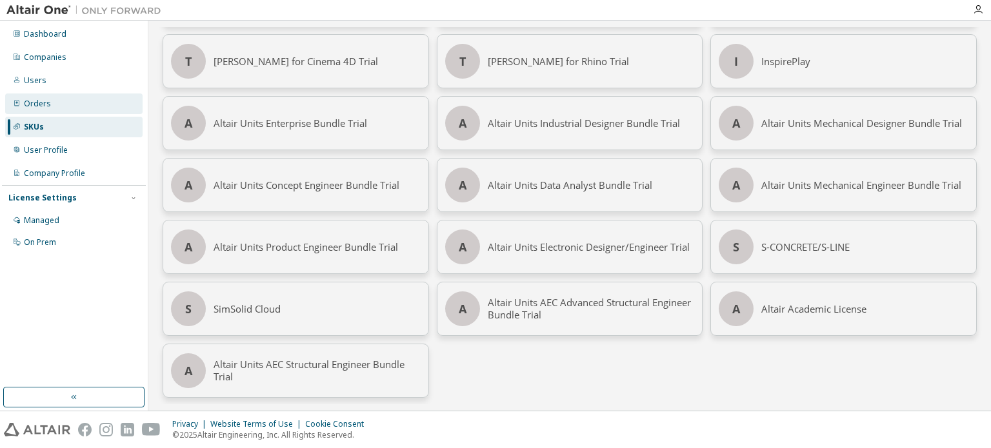
click at [31, 100] on div "Orders" at bounding box center [37, 104] width 27 height 10
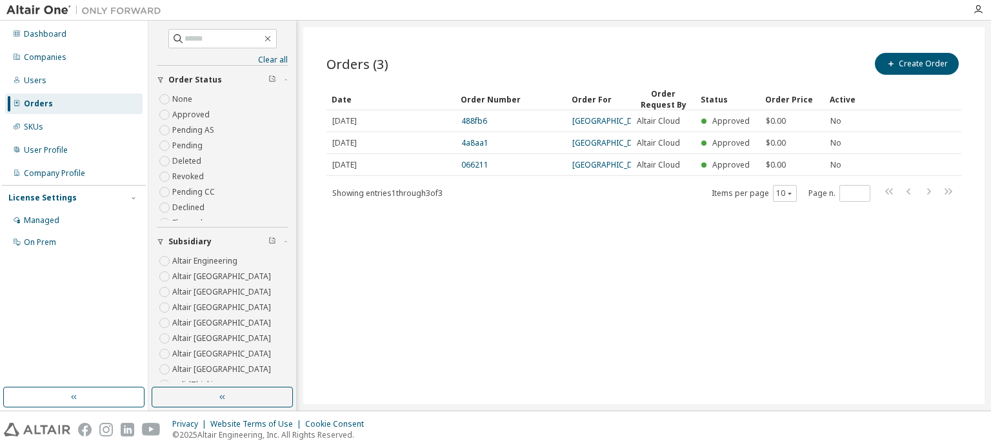
drag, startPoint x: 275, startPoint y: 164, endPoint x: 266, endPoint y: 210, distance: 47.2
click at [266, 210] on div "None Approved Pending AS Pending Deleted Revoked Pending CC Declined Flagged" at bounding box center [222, 161] width 131 height 139
click at [937, 63] on button "Create Order" at bounding box center [917, 64] width 84 height 22
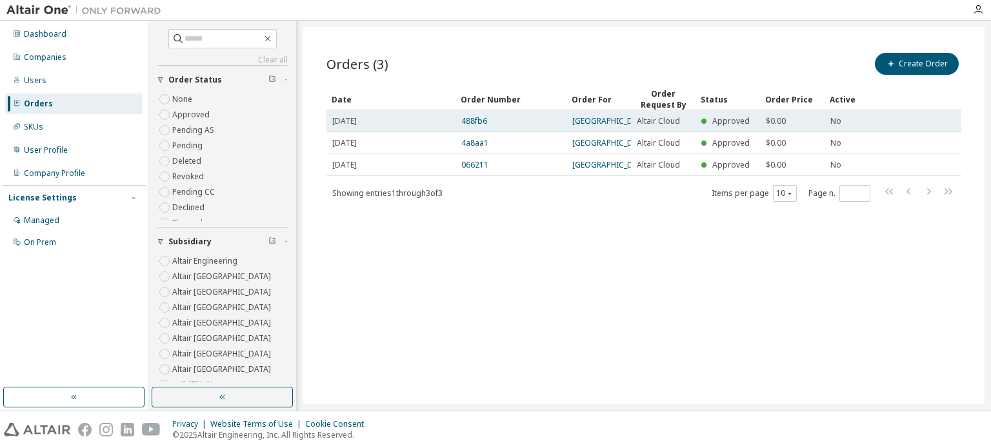
click at [393, 132] on td "2024-05-28" at bounding box center [390, 121] width 129 height 22
click at [481, 126] on link "488fb6" at bounding box center [474, 120] width 26 height 11
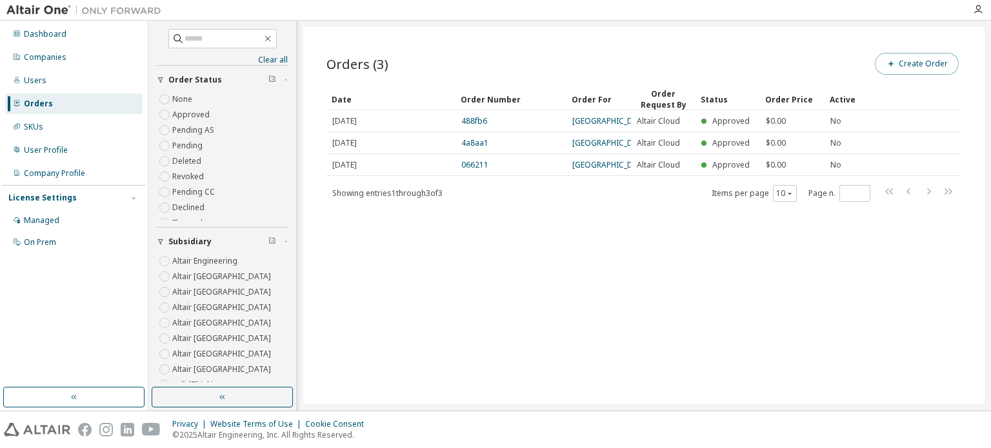
click at [923, 61] on button "Create Order" at bounding box center [917, 64] width 84 height 22
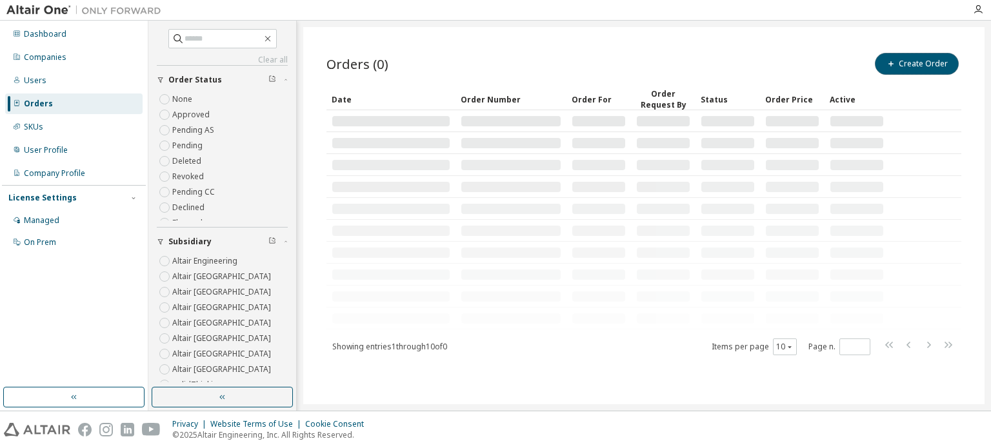
click at [923, 61] on button "Create Order" at bounding box center [917, 64] width 84 height 22
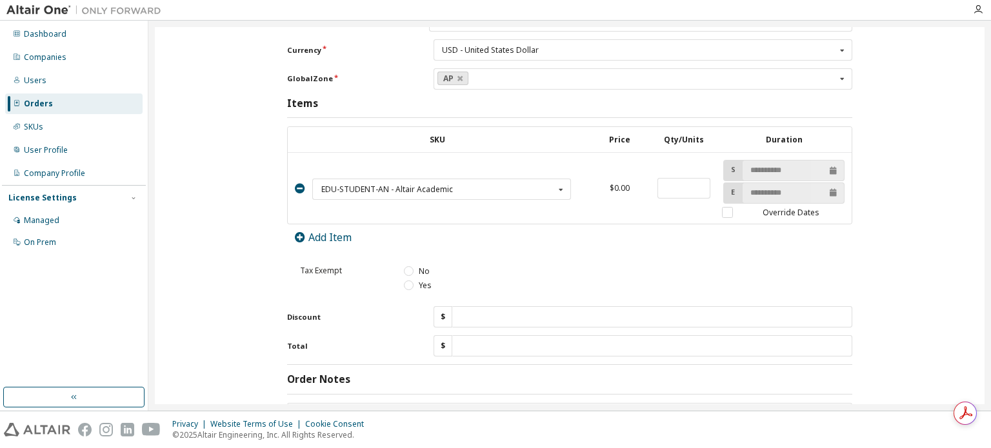
scroll to position [581, 0]
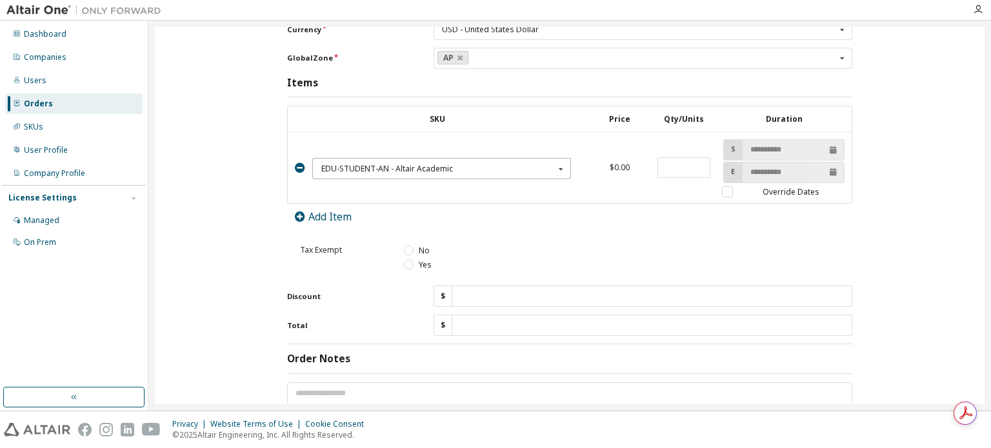
click at [547, 166] on div "EDU-STUDENT-AN - Altair Academic" at bounding box center [437, 169] width 233 height 8
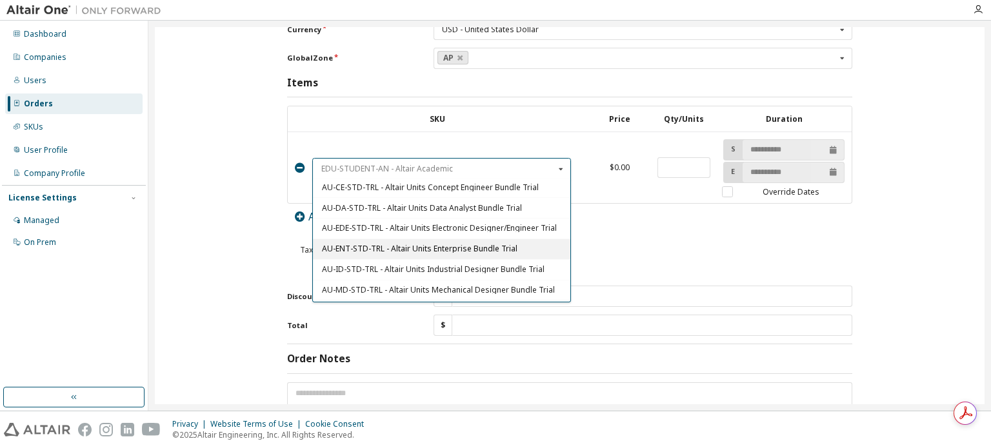
scroll to position [65, 0]
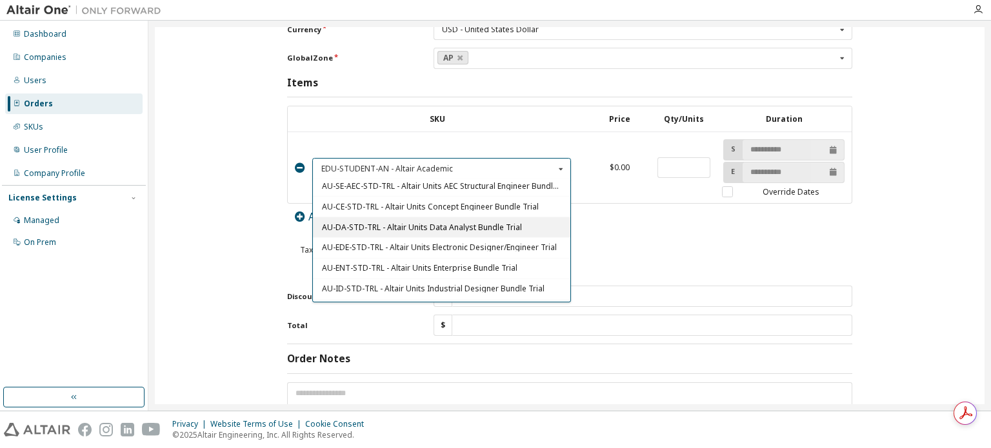
click at [506, 224] on span "AU-DA-STD-TRL - Altair Units Data Analyst Bundle Trial" at bounding box center [441, 228] width 239 height 8
type input "****"
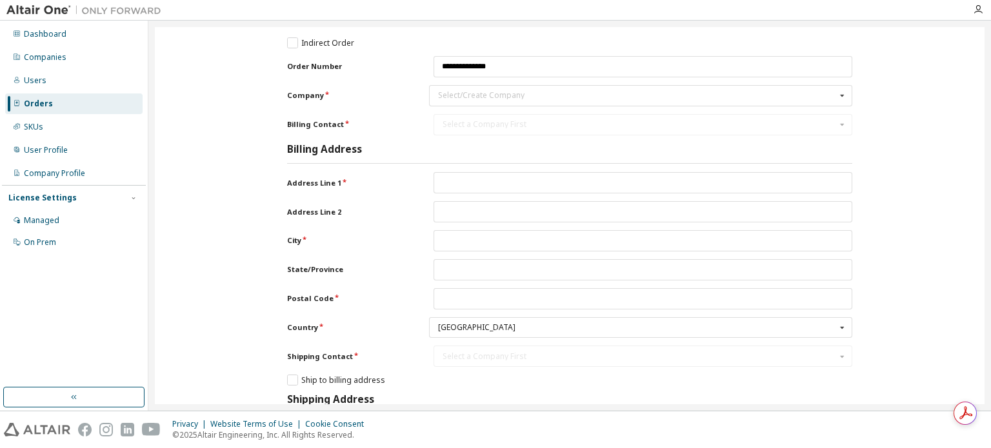
scroll to position [0, 0]
click at [497, 105] on input "Company" at bounding box center [641, 98] width 422 height 20
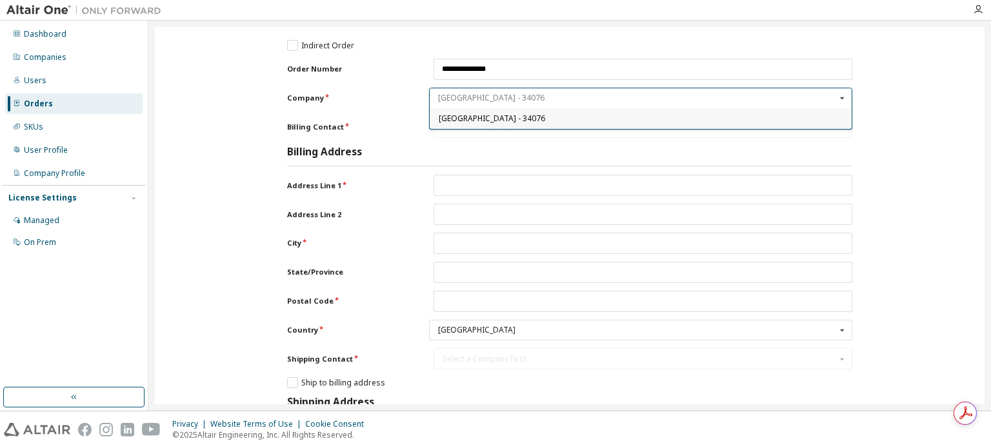
click at [503, 96] on input "Company" at bounding box center [641, 98] width 422 height 20
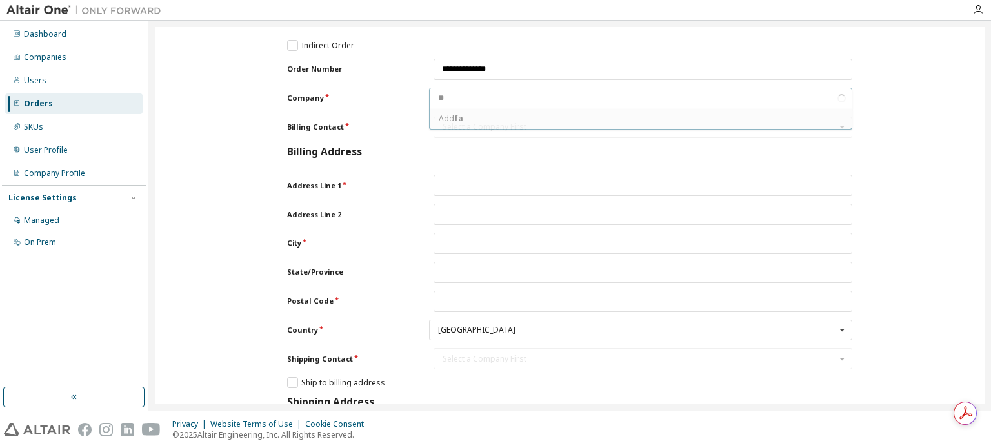
type input "*"
type input "**********"
click at [522, 117] on b "Universiti Malaysia Pahang Al Sultan Abdullah" at bounding box center [570, 118] width 232 height 11
